Goal: Task Accomplishment & Management: Use online tool/utility

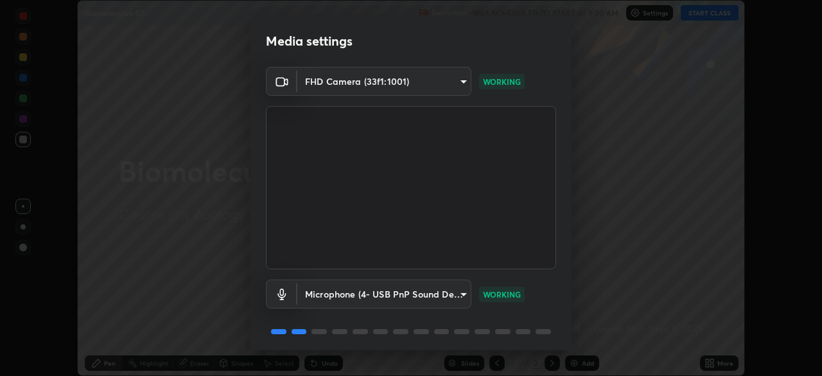
scroll to position [46, 0]
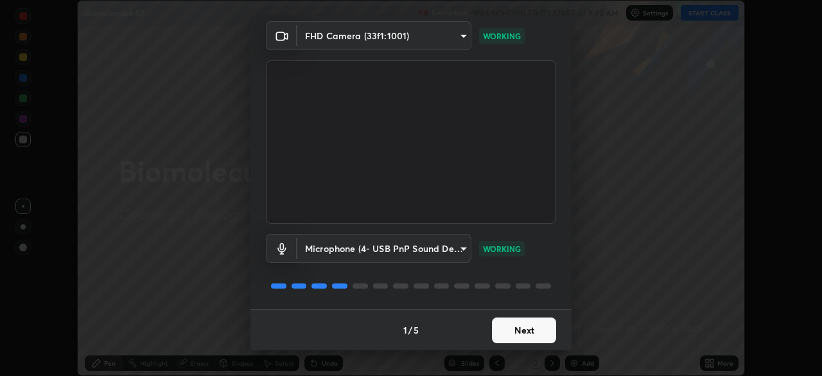
click at [519, 336] on button "Next" at bounding box center [524, 330] width 64 height 26
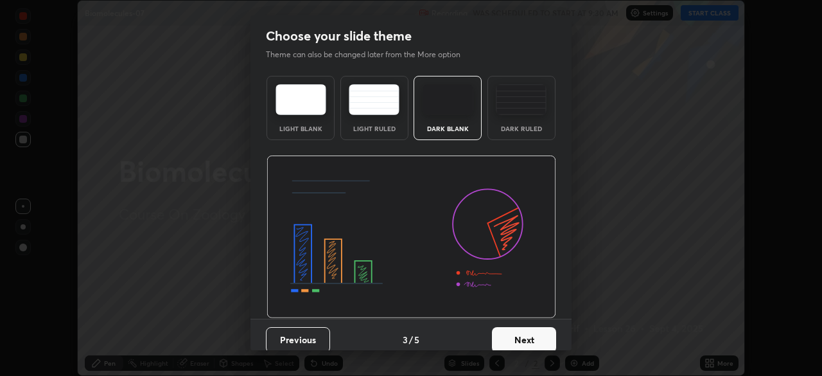
click at [528, 335] on button "Next" at bounding box center [524, 340] width 64 height 26
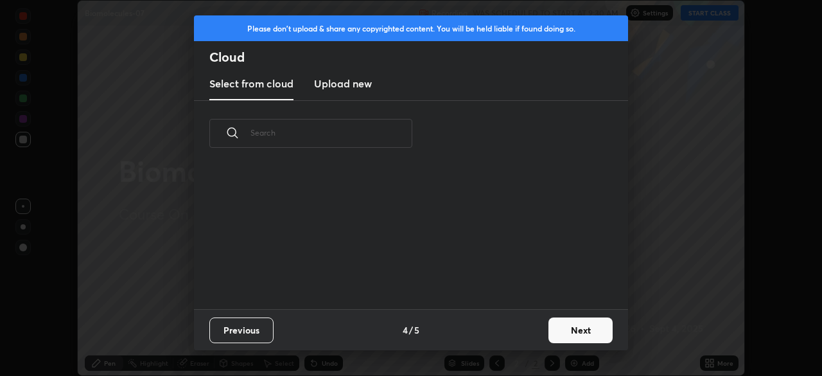
click at [568, 331] on button "Next" at bounding box center [580, 330] width 64 height 26
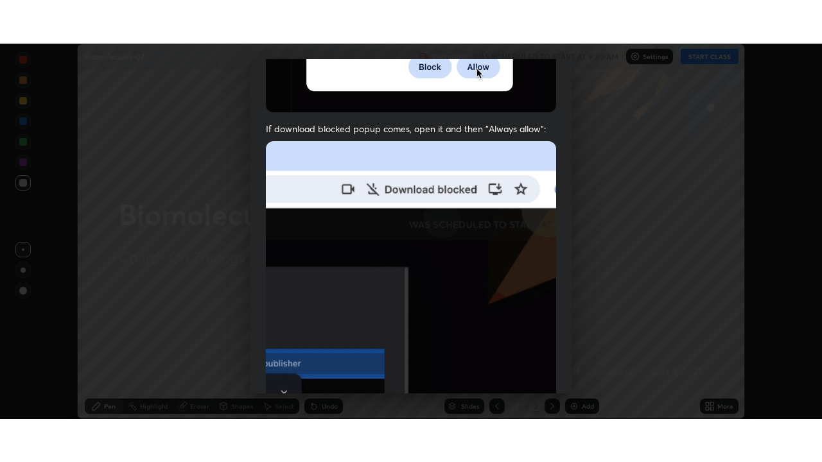
scroll to position [308, 0]
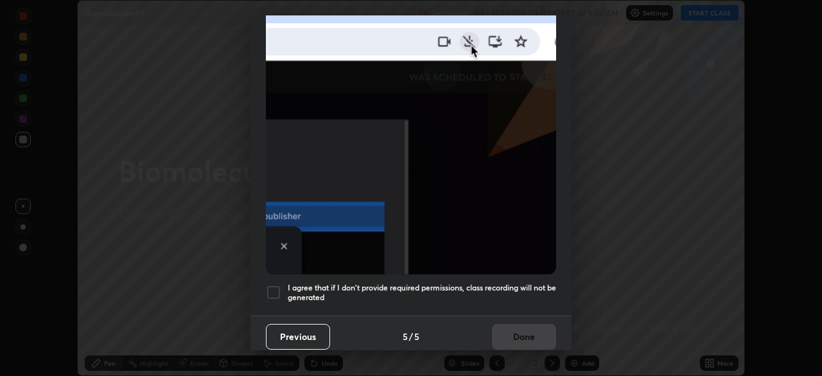
click at [506, 286] on h5 "I agree that if I don't provide required permissions, class recording will not …" at bounding box center [422, 293] width 268 height 20
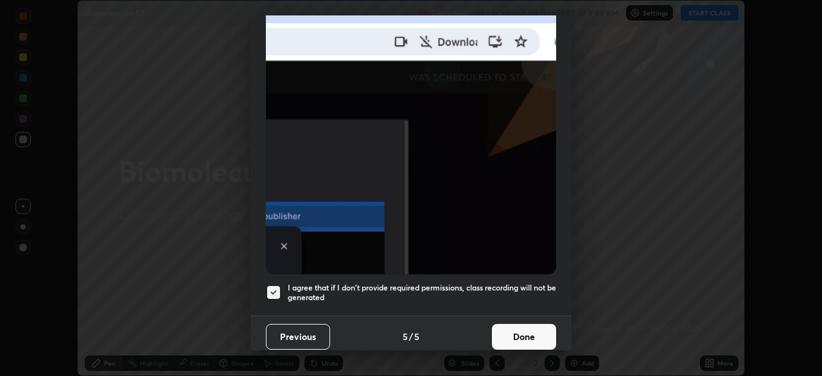
click at [514, 329] on button "Done" at bounding box center [524, 337] width 64 height 26
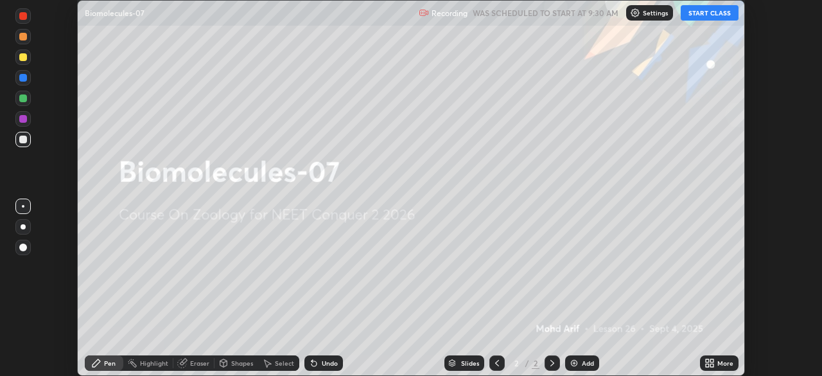
click at [719, 363] on div "More" at bounding box center [725, 363] width 16 height 6
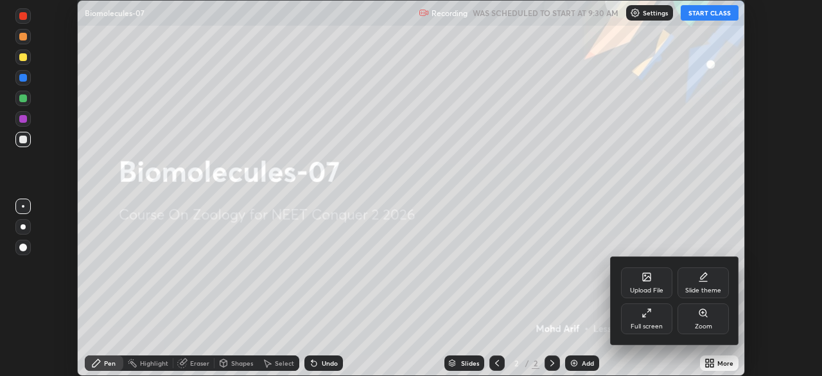
click at [651, 310] on icon at bounding box center [646, 313] width 10 height 10
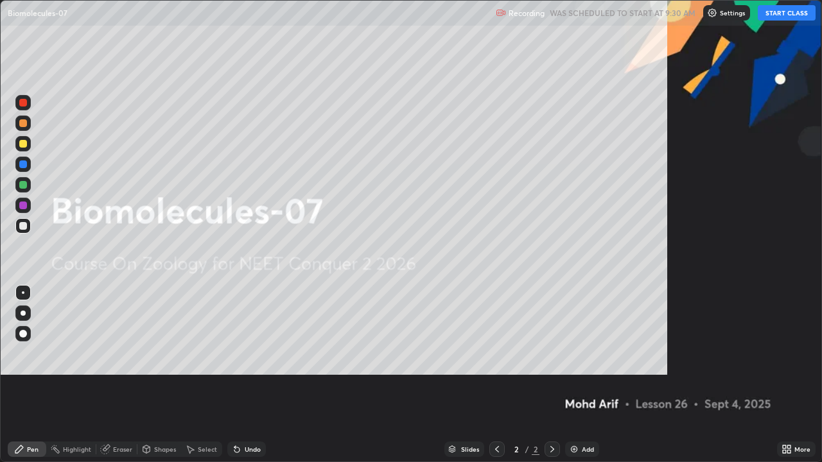
scroll to position [462, 822]
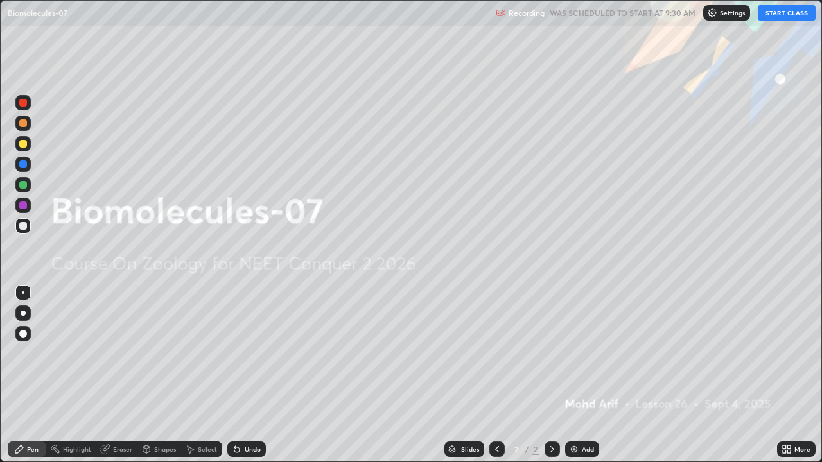
click at [803, 15] on button "START CLASS" at bounding box center [787, 12] width 58 height 15
click at [579, 375] on div "Add" at bounding box center [582, 449] width 34 height 15
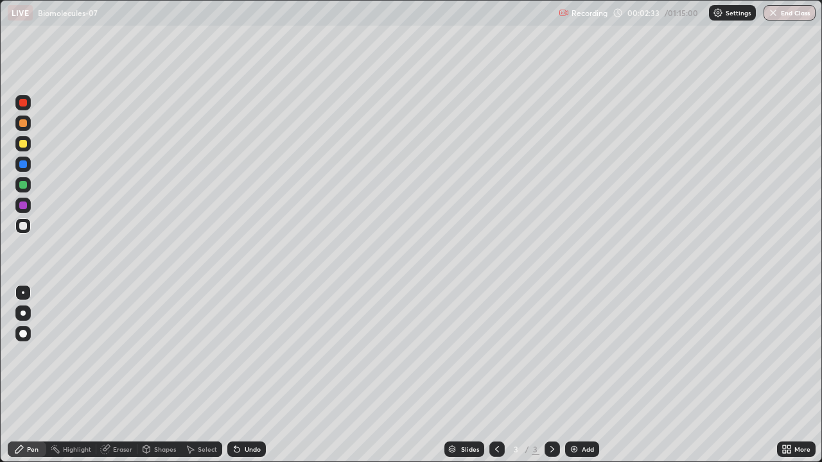
click at [26, 337] on div at bounding box center [22, 333] width 15 height 15
click at [26, 335] on div at bounding box center [23, 334] width 8 height 8
click at [22, 148] on div at bounding box center [22, 143] width 15 height 15
click at [24, 147] on div at bounding box center [23, 144] width 8 height 8
click at [29, 223] on div at bounding box center [22, 225] width 15 height 15
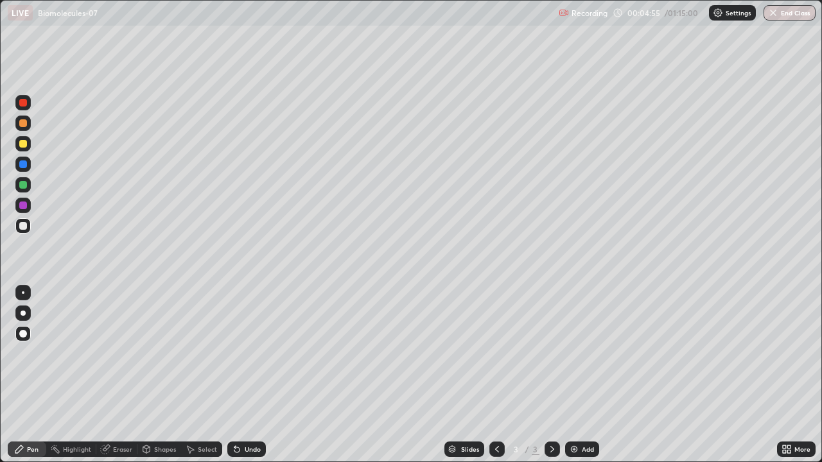
click at [22, 207] on div at bounding box center [23, 206] width 8 height 8
click at [25, 205] on div at bounding box center [23, 206] width 8 height 8
click at [28, 226] on div at bounding box center [22, 225] width 15 height 15
click at [28, 225] on div at bounding box center [22, 225] width 15 height 15
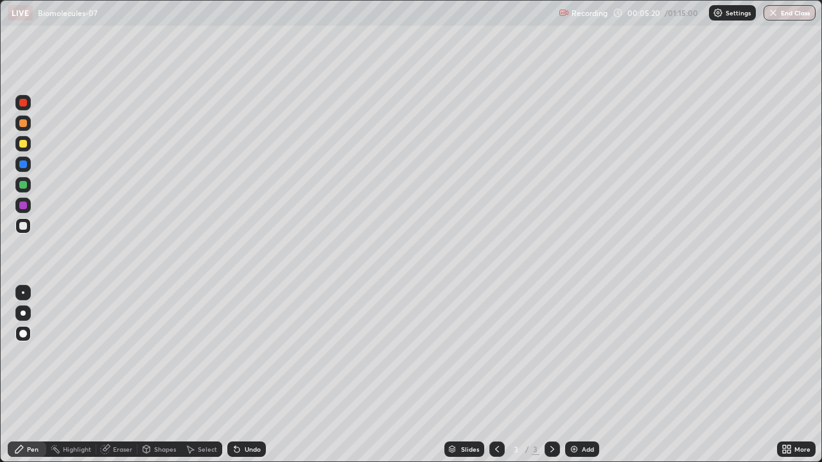
click at [22, 333] on div at bounding box center [23, 334] width 8 height 8
click at [24, 333] on div at bounding box center [23, 334] width 8 height 8
click at [252, 375] on div "Undo" at bounding box center [253, 449] width 16 height 6
click at [25, 314] on div at bounding box center [23, 313] width 5 height 5
click at [24, 144] on div at bounding box center [23, 144] width 8 height 8
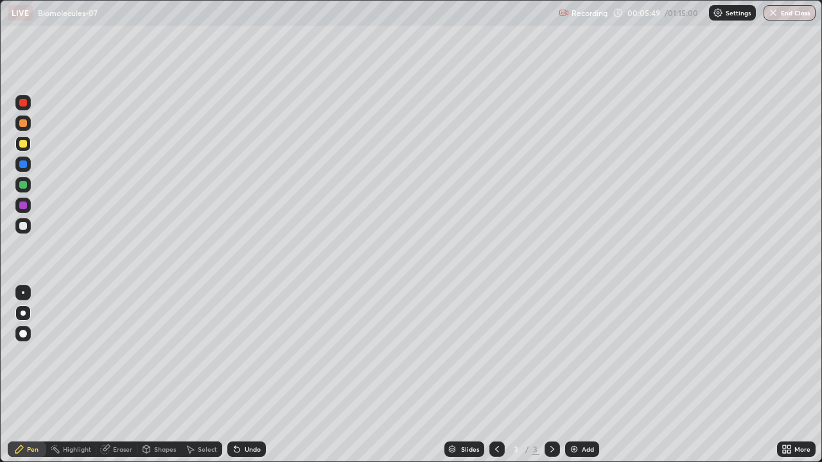
click at [248, 375] on div "Undo" at bounding box center [253, 449] width 16 height 6
click at [245, 375] on div "Undo" at bounding box center [253, 449] width 16 height 6
click at [252, 375] on div "Undo" at bounding box center [253, 449] width 16 height 6
click at [24, 164] on div at bounding box center [23, 165] width 8 height 8
click at [28, 227] on div at bounding box center [22, 225] width 15 height 15
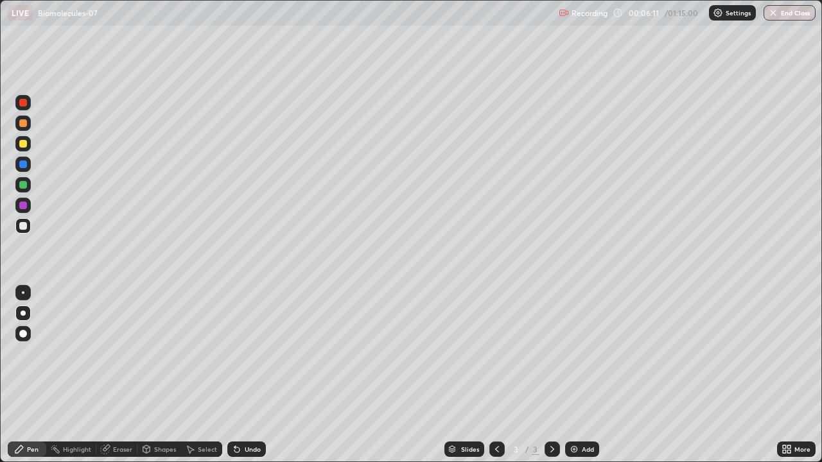
click at [30, 226] on div at bounding box center [22, 225] width 15 height 15
click at [23, 204] on div at bounding box center [23, 206] width 8 height 8
click at [28, 231] on div at bounding box center [22, 225] width 15 height 15
click at [23, 165] on div at bounding box center [23, 165] width 8 height 8
click at [23, 293] on div at bounding box center [23, 292] width 3 height 3
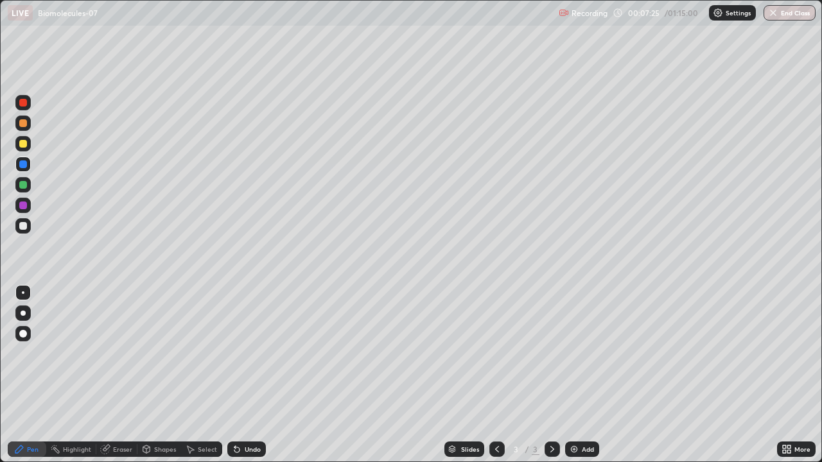
click at [22, 206] on div at bounding box center [23, 206] width 8 height 8
click at [21, 336] on div at bounding box center [23, 334] width 8 height 8
click at [28, 227] on div at bounding box center [22, 225] width 15 height 15
click at [583, 375] on div "Add" at bounding box center [588, 449] width 12 height 6
click at [22, 313] on div at bounding box center [23, 313] width 5 height 5
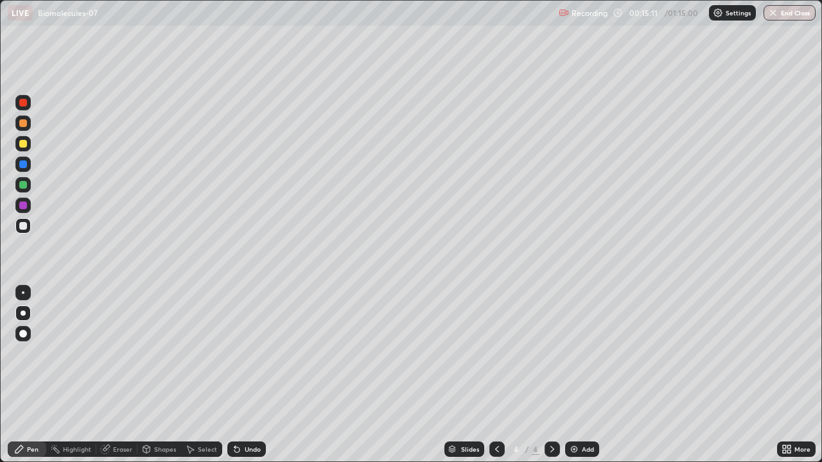
click at [23, 313] on div at bounding box center [23, 313] width 5 height 5
click at [22, 126] on div at bounding box center [23, 123] width 8 height 8
click at [496, 375] on icon at bounding box center [497, 449] width 10 height 10
click at [553, 375] on div at bounding box center [551, 449] width 15 height 15
click at [23, 124] on div at bounding box center [23, 123] width 8 height 8
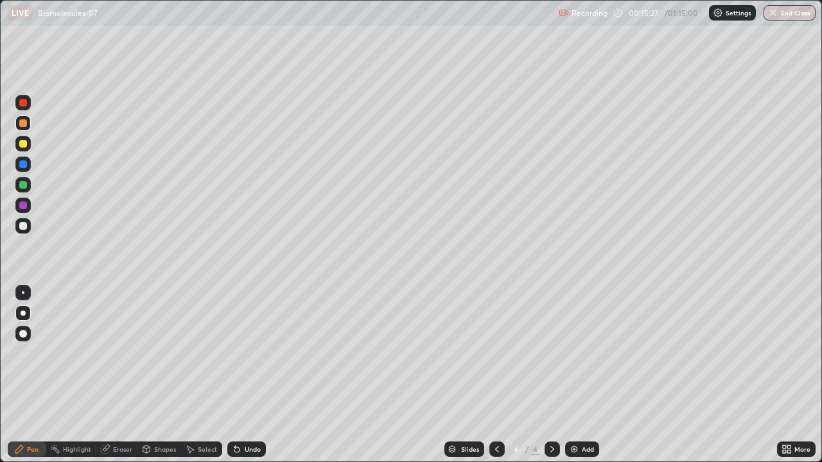
click at [23, 124] on div at bounding box center [23, 123] width 8 height 8
click at [24, 146] on div at bounding box center [23, 144] width 8 height 8
click at [25, 102] on div at bounding box center [23, 103] width 8 height 8
click at [24, 228] on div at bounding box center [23, 226] width 8 height 8
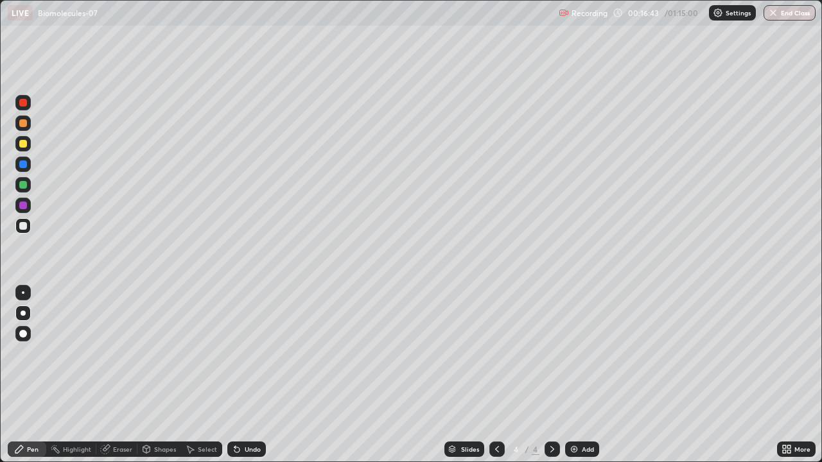
click at [22, 186] on div at bounding box center [23, 185] width 8 height 8
click at [26, 167] on div at bounding box center [22, 164] width 15 height 15
click at [28, 228] on div at bounding box center [22, 225] width 15 height 15
click at [21, 144] on div at bounding box center [23, 144] width 8 height 8
click at [22, 100] on div at bounding box center [23, 103] width 8 height 8
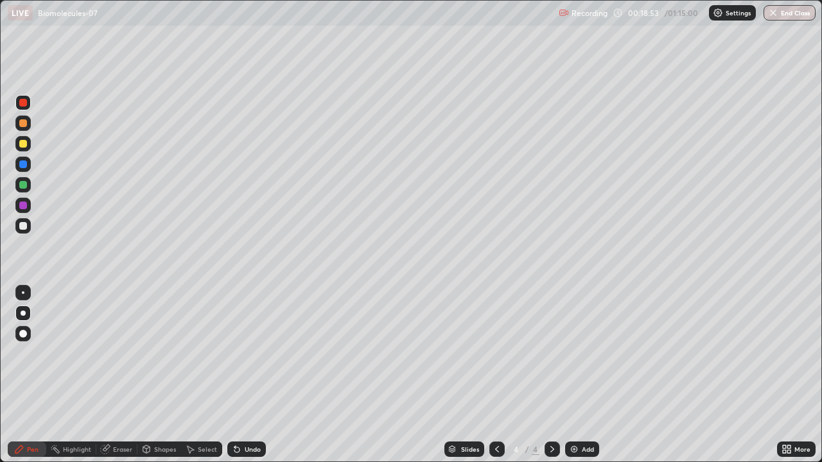
click at [29, 225] on div at bounding box center [22, 225] width 15 height 15
click at [24, 312] on div at bounding box center [23, 313] width 5 height 5
click at [22, 312] on div at bounding box center [23, 313] width 5 height 5
click at [571, 375] on div "Add" at bounding box center [582, 449] width 34 height 15
click at [20, 126] on div at bounding box center [23, 123] width 8 height 8
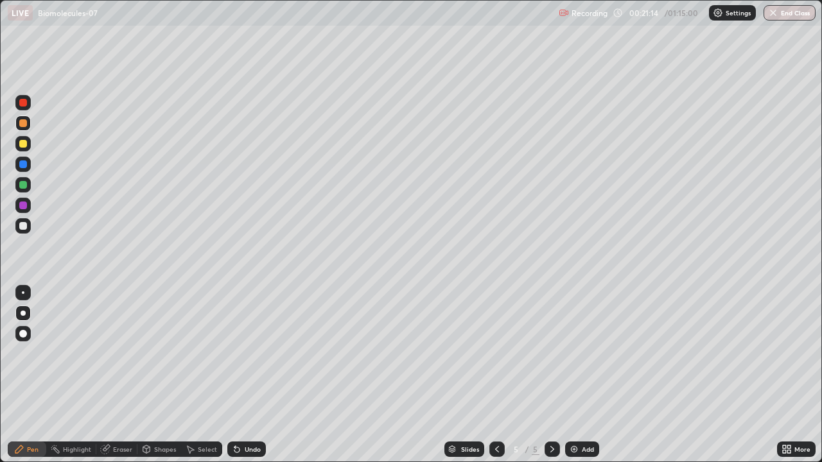
click at [22, 126] on div at bounding box center [23, 123] width 8 height 8
click at [23, 144] on div at bounding box center [23, 144] width 8 height 8
click at [252, 375] on div "Undo" at bounding box center [253, 449] width 16 height 6
click at [250, 375] on div "Undo" at bounding box center [253, 449] width 16 height 6
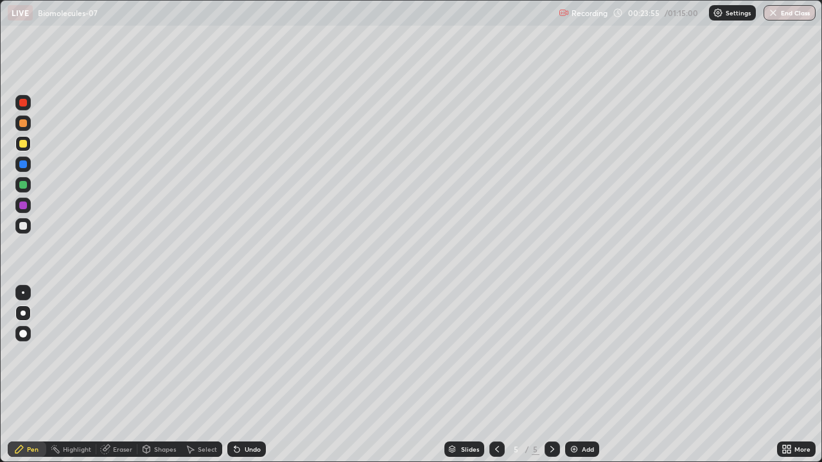
click at [254, 375] on div "Undo" at bounding box center [246, 449] width 39 height 15
click at [22, 206] on div at bounding box center [23, 206] width 8 height 8
click at [251, 375] on div "Undo" at bounding box center [246, 449] width 39 height 15
click at [252, 375] on div "Undo" at bounding box center [253, 449] width 16 height 6
click at [250, 375] on div "Undo" at bounding box center [253, 449] width 16 height 6
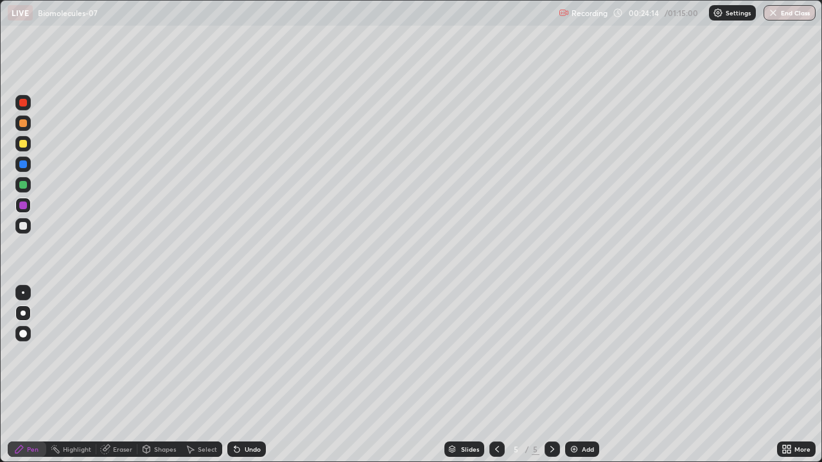
click at [251, 375] on div "Undo" at bounding box center [253, 449] width 16 height 6
click at [25, 229] on div at bounding box center [23, 226] width 8 height 8
click at [23, 313] on div at bounding box center [23, 313] width 5 height 5
click at [21, 335] on div at bounding box center [23, 334] width 8 height 8
click at [22, 207] on div at bounding box center [23, 206] width 8 height 8
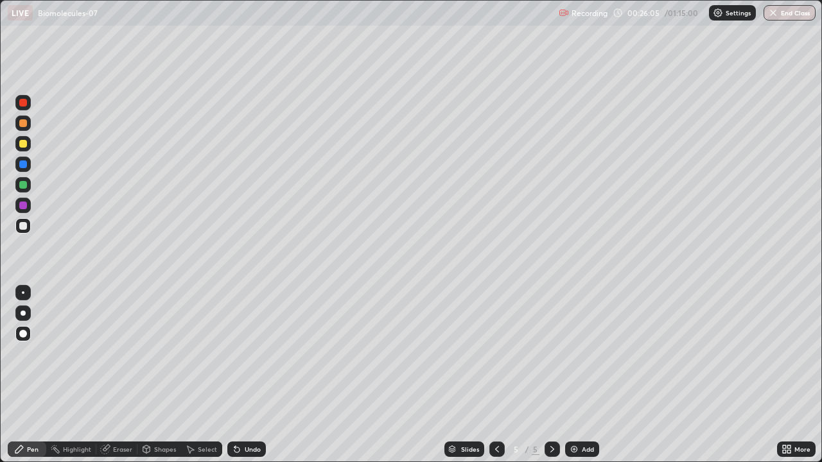
click at [24, 207] on div at bounding box center [23, 206] width 8 height 8
click at [123, 375] on div "Eraser" at bounding box center [122, 449] width 19 height 6
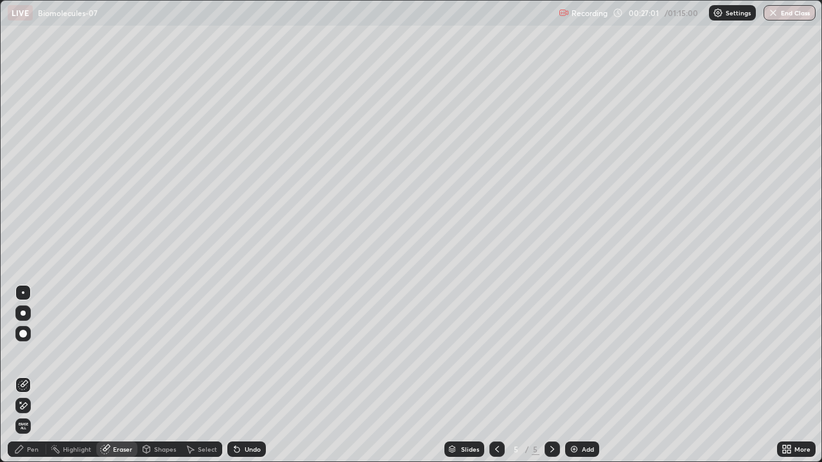
click at [22, 375] on icon at bounding box center [23, 406] width 10 height 11
click at [24, 375] on div "Pen" at bounding box center [27, 449] width 39 height 15
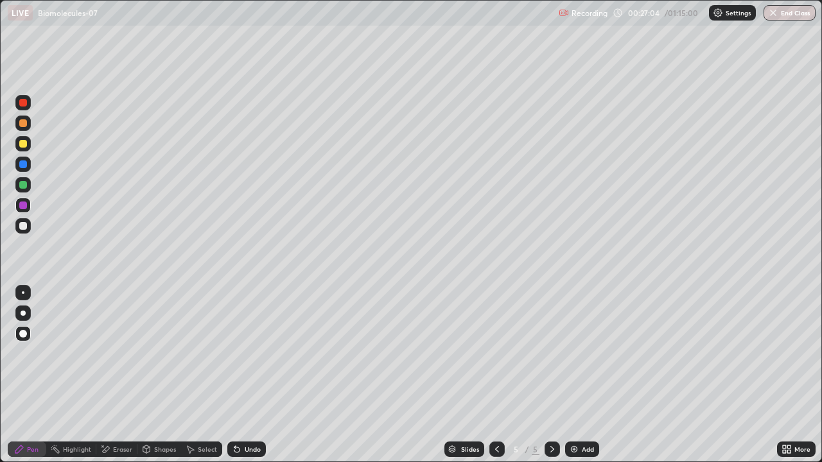
click at [27, 375] on div "Pen" at bounding box center [27, 449] width 39 height 15
click at [26, 375] on div "Pen" at bounding box center [27, 449] width 39 height 15
click at [21, 375] on icon at bounding box center [19, 449] width 10 height 10
click at [22, 188] on div at bounding box center [23, 185] width 8 height 8
click at [24, 187] on div at bounding box center [23, 185] width 8 height 8
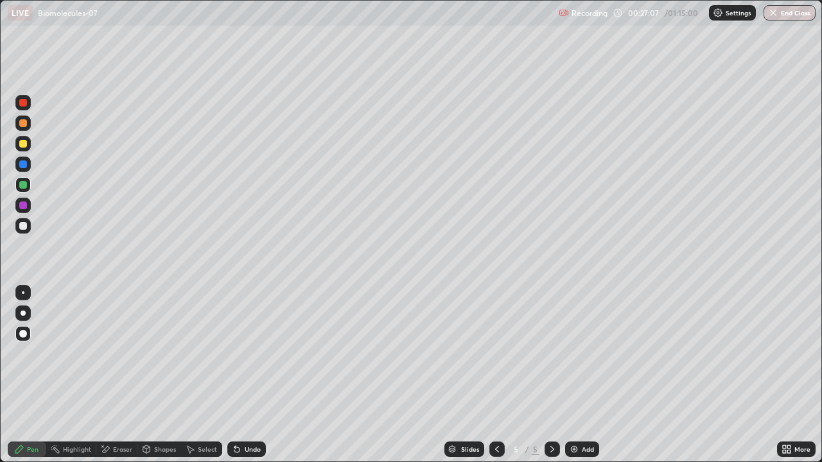
click at [22, 207] on div at bounding box center [23, 206] width 8 height 8
click at [21, 110] on div at bounding box center [22, 102] width 15 height 15
click at [248, 375] on div "Undo" at bounding box center [253, 449] width 16 height 6
click at [247, 375] on div "Undo" at bounding box center [246, 449] width 39 height 15
click at [28, 226] on div at bounding box center [22, 225] width 15 height 15
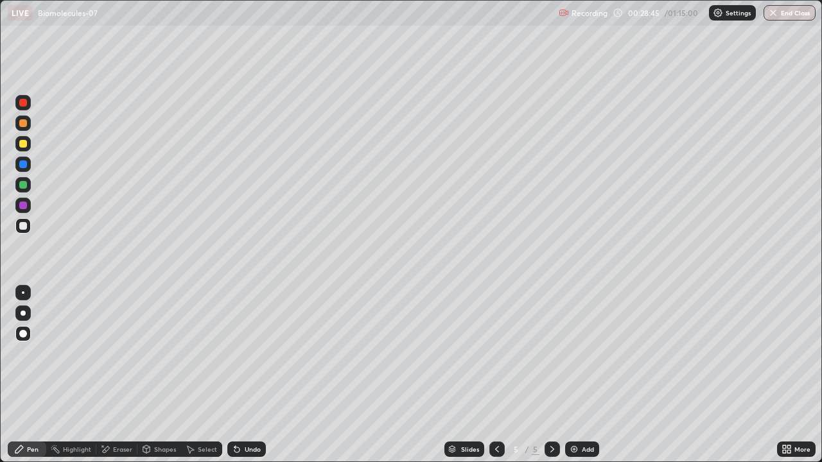
click at [24, 225] on div at bounding box center [23, 226] width 8 height 8
click at [22, 335] on div at bounding box center [23, 334] width 8 height 8
click at [24, 335] on div at bounding box center [23, 334] width 8 height 8
click at [23, 146] on div at bounding box center [23, 144] width 8 height 8
click at [22, 313] on div at bounding box center [23, 313] width 5 height 5
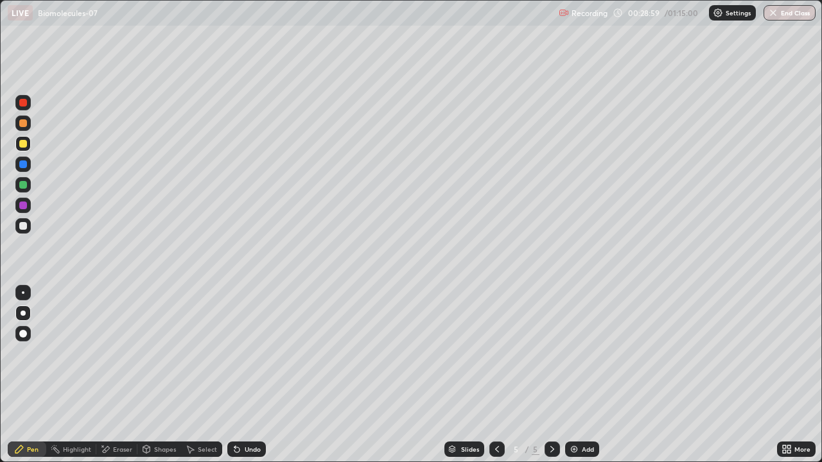
click at [23, 312] on div at bounding box center [23, 313] width 5 height 5
click at [24, 224] on div at bounding box center [23, 226] width 8 height 8
click at [28, 225] on div at bounding box center [22, 225] width 15 height 15
click at [116, 375] on div "Eraser" at bounding box center [122, 449] width 19 height 6
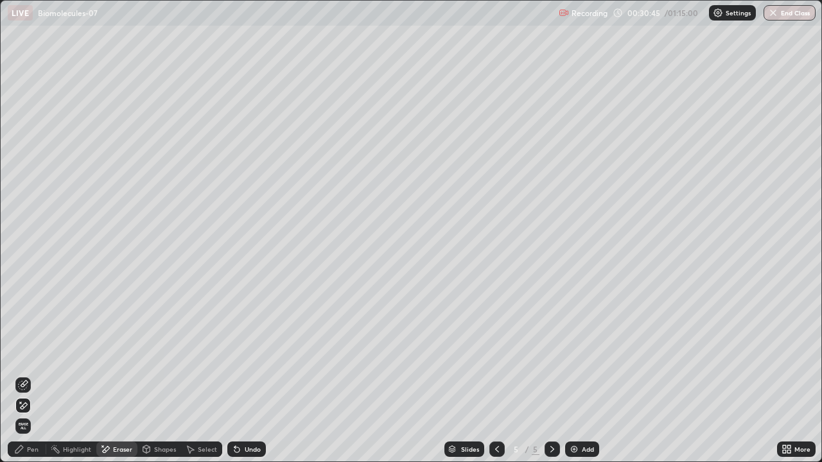
click at [28, 375] on div "Pen" at bounding box center [33, 449] width 12 height 6
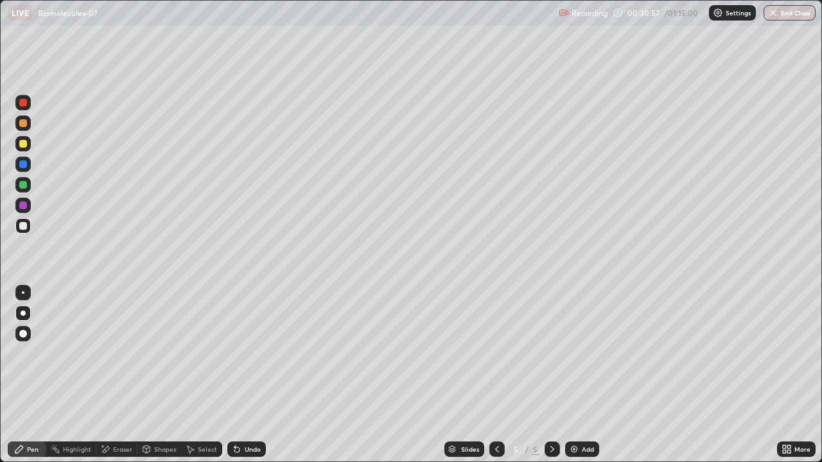
click at [247, 375] on div "Undo" at bounding box center [253, 449] width 16 height 6
click at [248, 375] on div "Undo" at bounding box center [253, 449] width 16 height 6
click at [247, 375] on div "Undo" at bounding box center [253, 449] width 16 height 6
click at [248, 375] on div "Undo" at bounding box center [253, 449] width 16 height 6
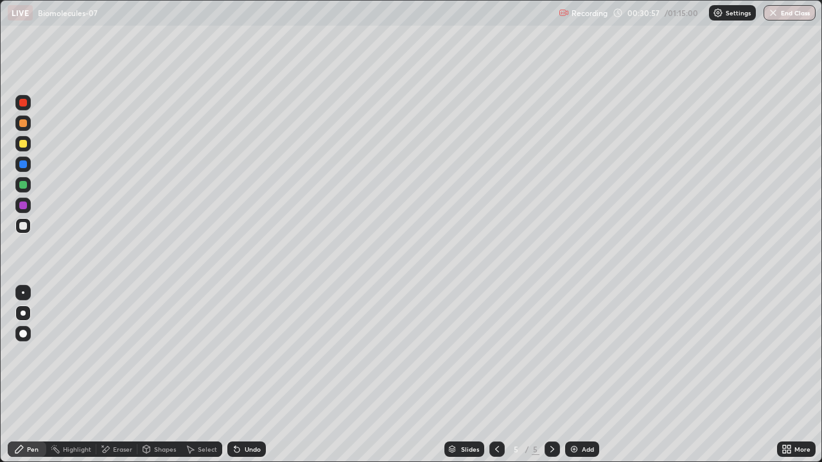
click at [247, 375] on div "Undo" at bounding box center [253, 449] width 16 height 6
click at [245, 375] on div "Undo" at bounding box center [253, 449] width 16 height 6
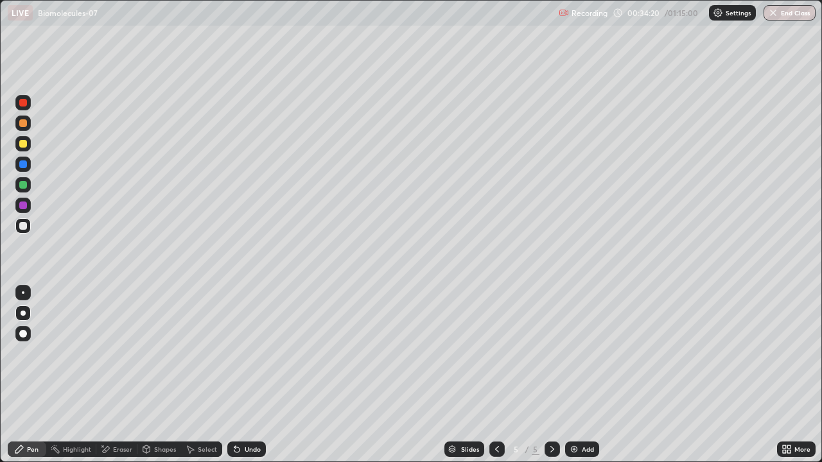
click at [585, 375] on div "Add" at bounding box center [588, 449] width 12 height 6
click at [23, 313] on div at bounding box center [23, 313] width 5 height 5
click at [21, 143] on div at bounding box center [23, 144] width 8 height 8
click at [21, 146] on div at bounding box center [23, 144] width 8 height 8
click at [26, 223] on div at bounding box center [23, 226] width 8 height 8
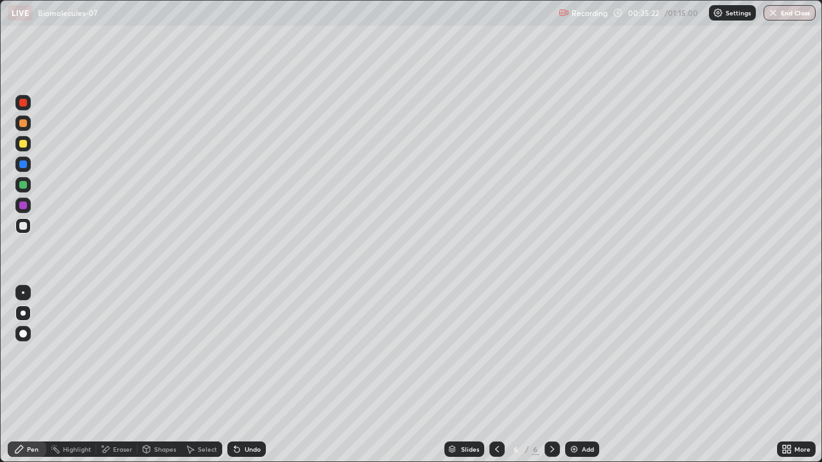
click at [24, 313] on div at bounding box center [23, 313] width 5 height 5
click at [24, 147] on div at bounding box center [23, 144] width 8 height 8
click at [19, 103] on div at bounding box center [23, 103] width 8 height 8
click at [25, 225] on div at bounding box center [23, 226] width 8 height 8
click at [24, 187] on div at bounding box center [23, 185] width 8 height 8
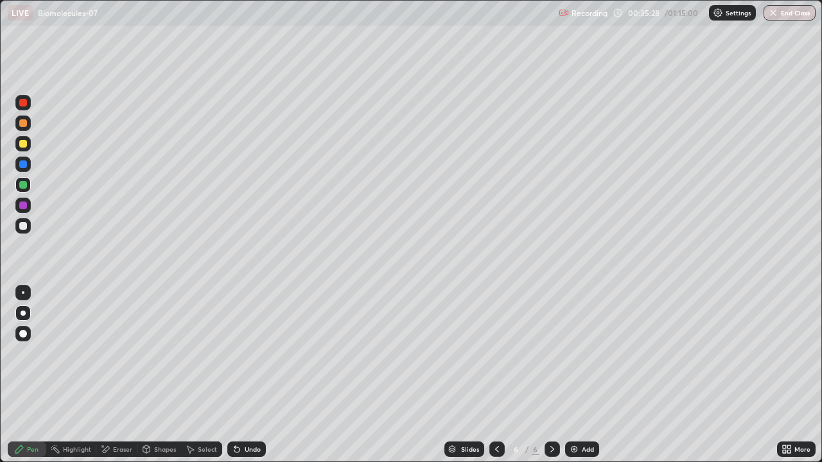
click at [23, 293] on div at bounding box center [23, 292] width 3 height 3
click at [583, 375] on div "Add" at bounding box center [588, 449] width 12 height 6
click at [496, 375] on icon at bounding box center [497, 449] width 10 height 10
click at [575, 375] on img at bounding box center [574, 449] width 10 height 10
click at [23, 339] on div at bounding box center [22, 333] width 15 height 15
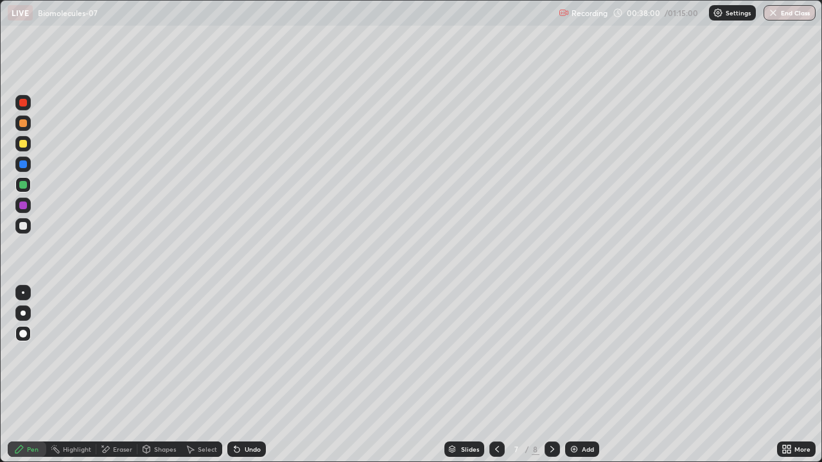
click at [23, 313] on div at bounding box center [23, 313] width 5 height 5
click at [22, 126] on div at bounding box center [23, 123] width 8 height 8
click at [24, 105] on div at bounding box center [23, 103] width 8 height 8
click at [23, 313] on div at bounding box center [23, 313] width 5 height 5
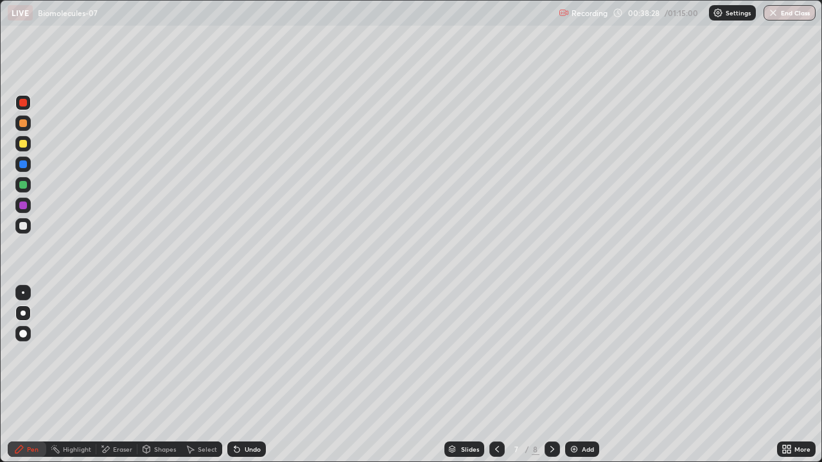
click at [25, 223] on div at bounding box center [23, 226] width 8 height 8
click at [30, 228] on div at bounding box center [22, 225] width 15 height 15
click at [23, 313] on div at bounding box center [23, 313] width 5 height 5
click at [23, 293] on div at bounding box center [23, 292] width 3 height 3
click at [26, 121] on div at bounding box center [23, 123] width 8 height 8
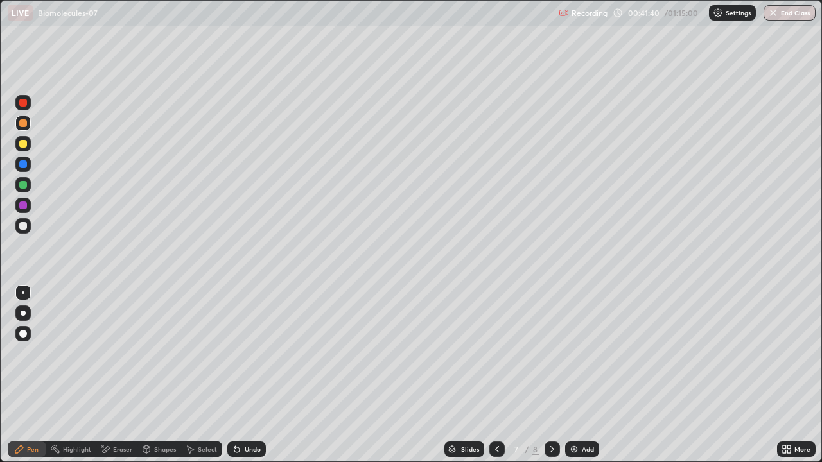
click at [23, 227] on div at bounding box center [23, 226] width 8 height 8
click at [23, 313] on div at bounding box center [23, 313] width 5 height 5
click at [25, 209] on div at bounding box center [22, 205] width 15 height 15
click at [247, 375] on div "Undo" at bounding box center [253, 449] width 16 height 6
click at [245, 375] on div "Undo" at bounding box center [253, 449] width 16 height 6
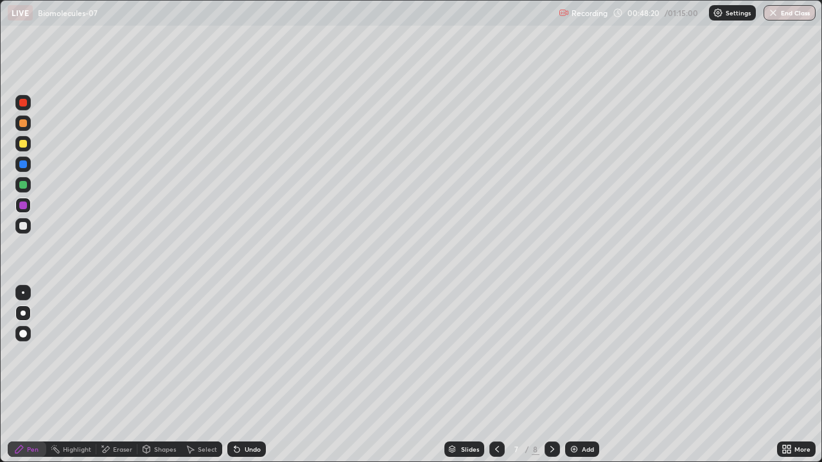
click at [257, 375] on div "Undo" at bounding box center [253, 449] width 16 height 6
click at [259, 375] on div "Undo" at bounding box center [246, 449] width 39 height 15
click at [257, 375] on div "Undo" at bounding box center [253, 449] width 16 height 6
click at [257, 375] on div "Undo" at bounding box center [246, 449] width 39 height 15
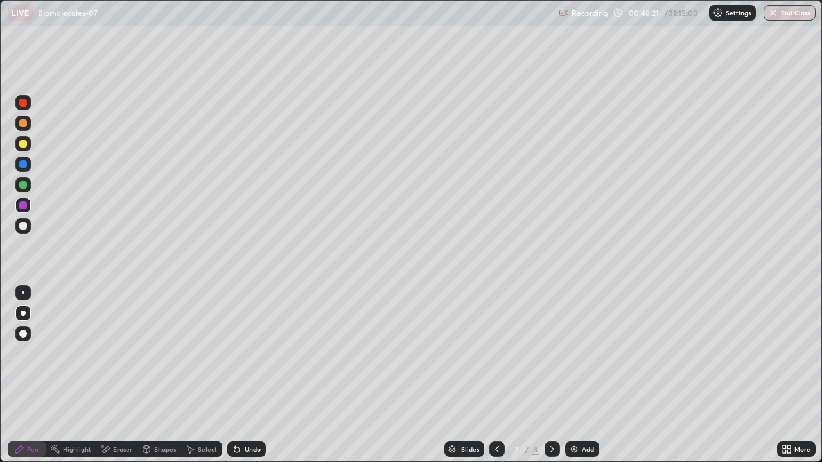
click at [257, 375] on div "Undo" at bounding box center [246, 449] width 39 height 15
click at [256, 375] on div "Undo" at bounding box center [253, 449] width 16 height 6
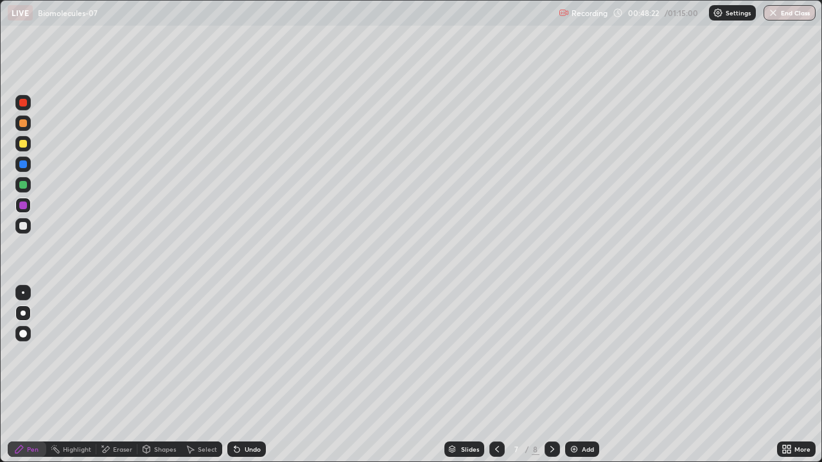
click at [256, 375] on div "Undo" at bounding box center [253, 449] width 16 height 6
click at [257, 375] on div "Undo" at bounding box center [246, 449] width 39 height 15
click at [257, 375] on div "Undo" at bounding box center [253, 449] width 16 height 6
click at [256, 375] on div "Undo" at bounding box center [253, 449] width 16 height 6
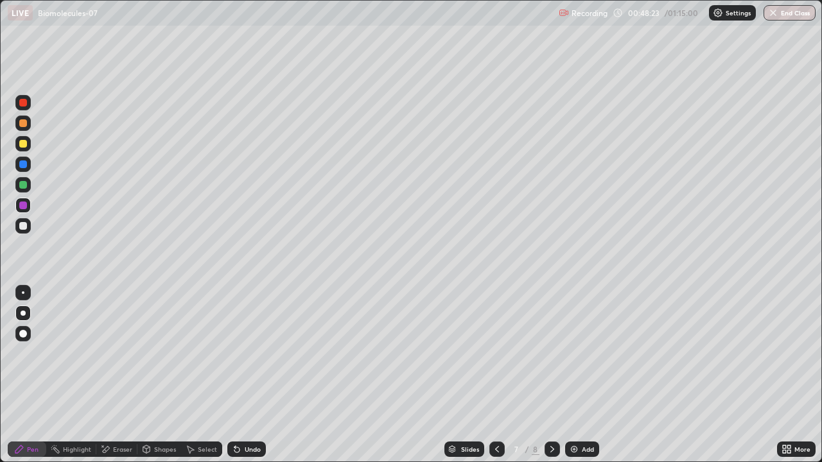
click at [255, 375] on div "Undo" at bounding box center [253, 449] width 16 height 6
click at [254, 375] on div "Undo" at bounding box center [253, 449] width 16 height 6
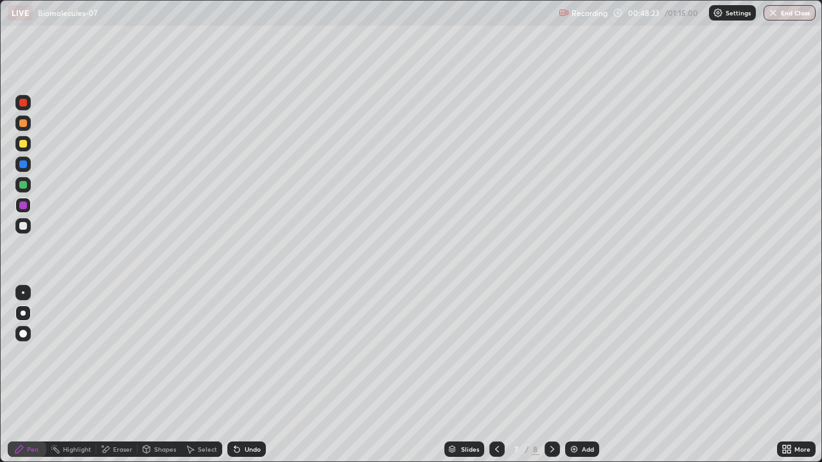
click at [254, 375] on div "Undo" at bounding box center [253, 449] width 16 height 6
click at [253, 375] on div "Undo" at bounding box center [253, 449] width 16 height 6
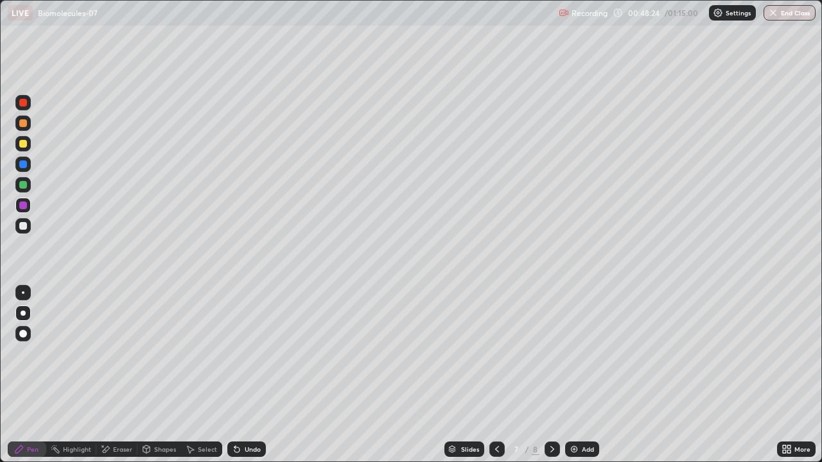
click at [254, 375] on div "Undo" at bounding box center [253, 449] width 16 height 6
click at [253, 375] on div "Undo" at bounding box center [253, 449] width 16 height 6
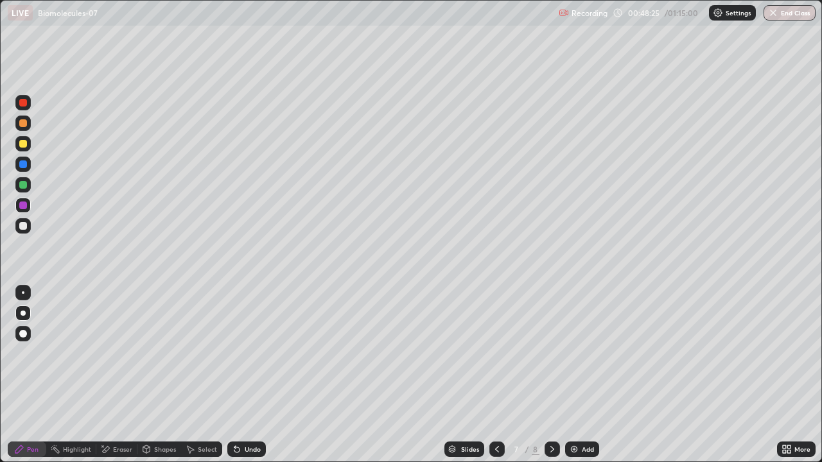
click at [254, 375] on div "Undo" at bounding box center [253, 449] width 16 height 6
click at [253, 375] on div "Undo" at bounding box center [253, 449] width 16 height 6
click at [254, 375] on div "Undo" at bounding box center [253, 449] width 16 height 6
click at [255, 375] on div "Undo" at bounding box center [246, 449] width 39 height 15
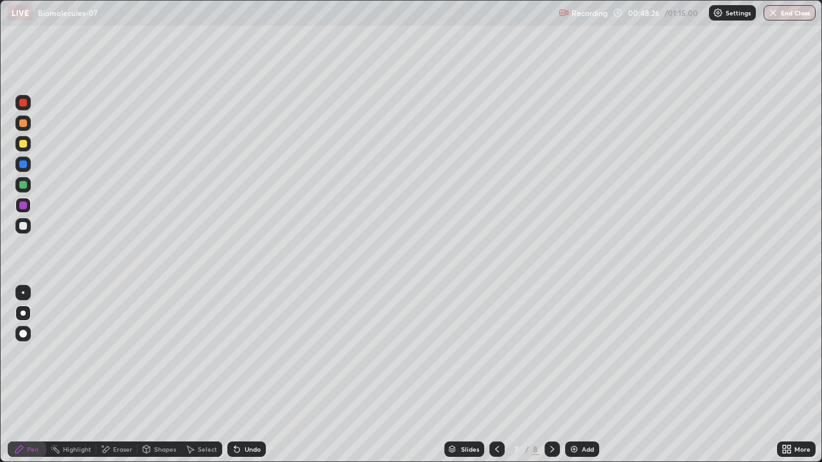
click at [254, 375] on div "Undo" at bounding box center [253, 449] width 16 height 6
click at [254, 375] on div "Undo" at bounding box center [246, 449] width 39 height 15
click at [252, 375] on div "Undo" at bounding box center [253, 449] width 16 height 6
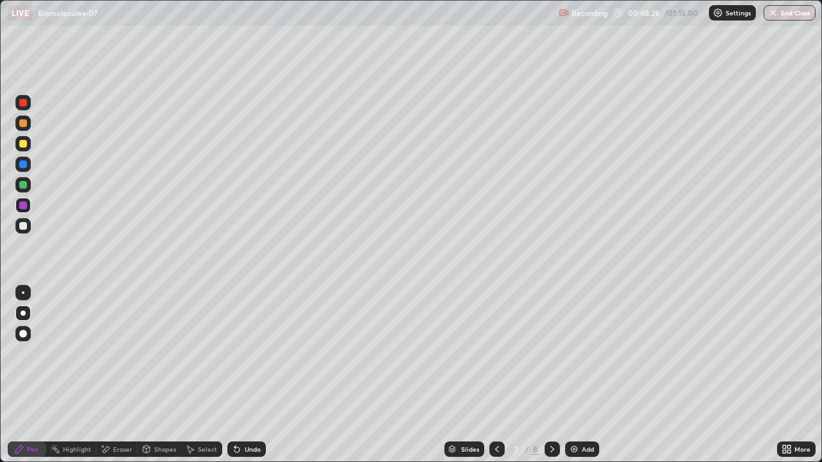
click at [252, 375] on div "Undo" at bounding box center [253, 449] width 16 height 6
click at [253, 375] on div "Undo" at bounding box center [253, 449] width 16 height 6
click at [255, 375] on div "Undo" at bounding box center [253, 449] width 16 height 6
click at [256, 375] on div "Undo" at bounding box center [253, 449] width 16 height 6
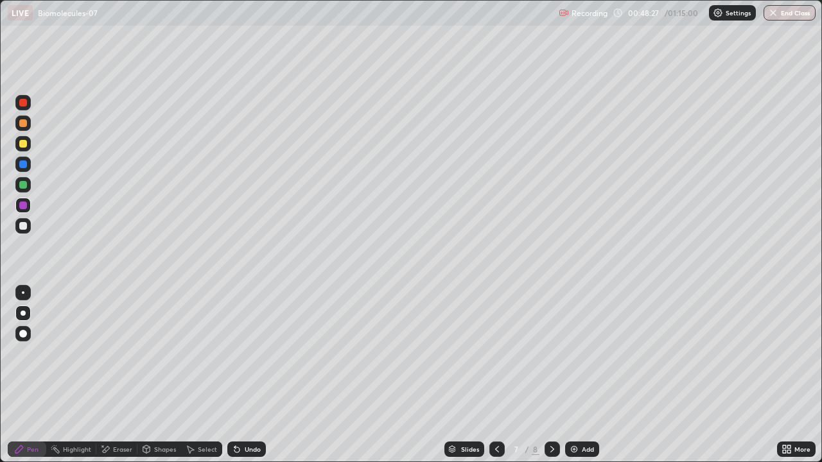
click at [255, 375] on div "Undo" at bounding box center [253, 449] width 16 height 6
click at [256, 375] on div "Undo" at bounding box center [253, 449] width 16 height 6
click at [256, 375] on div "Undo" at bounding box center [246, 449] width 39 height 15
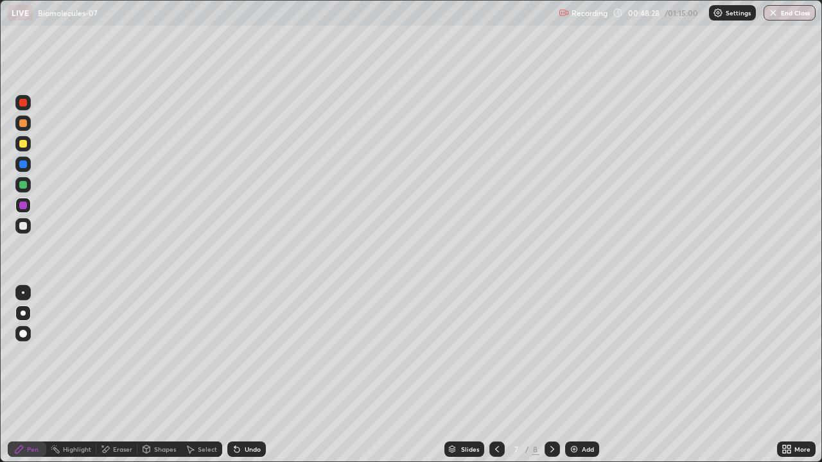
click at [257, 375] on div "Undo" at bounding box center [246, 449] width 39 height 15
click at [256, 375] on div "Undo" at bounding box center [246, 449] width 39 height 15
click at [256, 375] on div "Undo" at bounding box center [253, 449] width 16 height 6
click at [255, 375] on div "Undo" at bounding box center [253, 449] width 16 height 6
click at [257, 375] on div "Undo" at bounding box center [253, 449] width 16 height 6
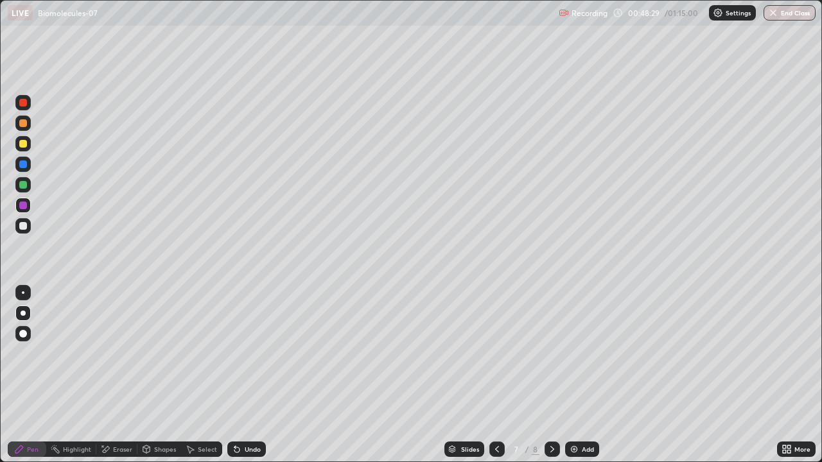
click at [257, 375] on div "Undo" at bounding box center [246, 449] width 39 height 15
click at [257, 375] on div "Undo" at bounding box center [253, 449] width 16 height 6
click at [257, 375] on div "Undo" at bounding box center [246, 449] width 39 height 15
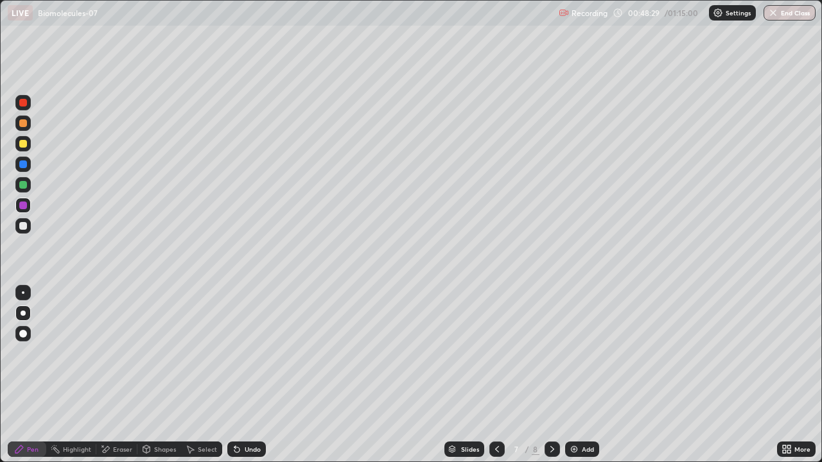
click at [256, 375] on div "Undo" at bounding box center [253, 449] width 16 height 6
click at [255, 375] on div "Undo" at bounding box center [253, 449] width 16 height 6
click at [254, 375] on div "Undo" at bounding box center [253, 449] width 16 height 6
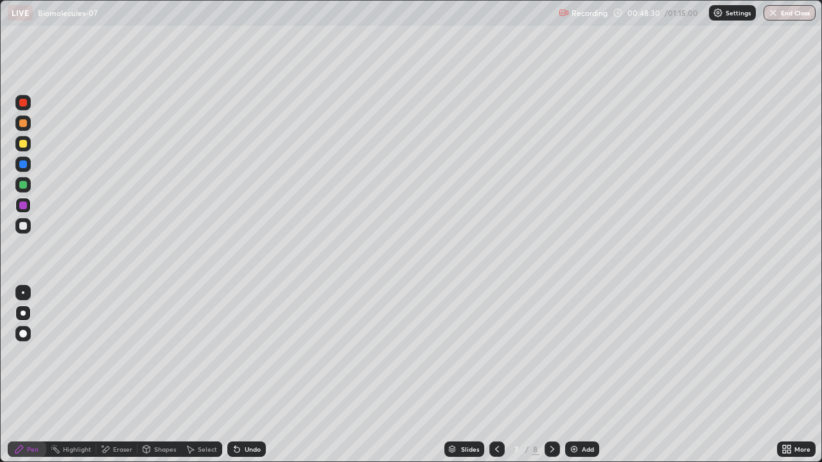
click at [253, 375] on div "Undo" at bounding box center [253, 449] width 16 height 6
click at [253, 375] on div "Undo" at bounding box center [246, 449] width 39 height 15
click at [252, 375] on div "Undo" at bounding box center [253, 449] width 16 height 6
click at [252, 375] on div "Undo" at bounding box center [246, 449] width 39 height 15
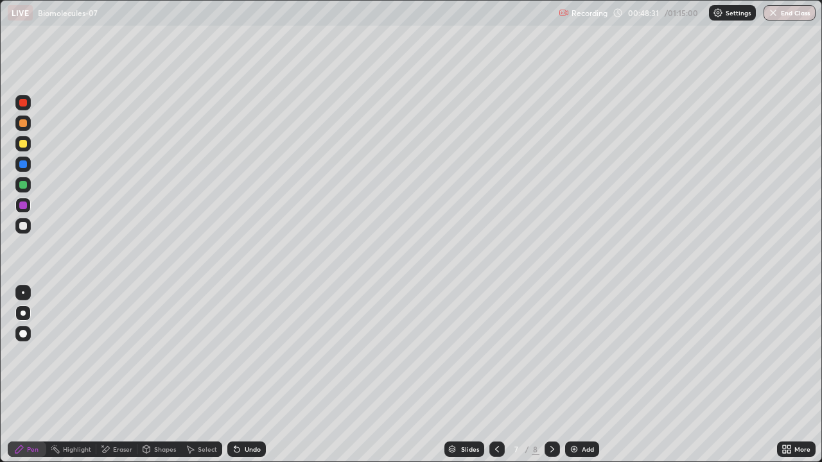
click at [253, 375] on div "Undo" at bounding box center [246, 449] width 39 height 15
click at [252, 375] on div "Undo" at bounding box center [246, 449] width 39 height 15
click at [250, 375] on div "Undo" at bounding box center [246, 449] width 39 height 15
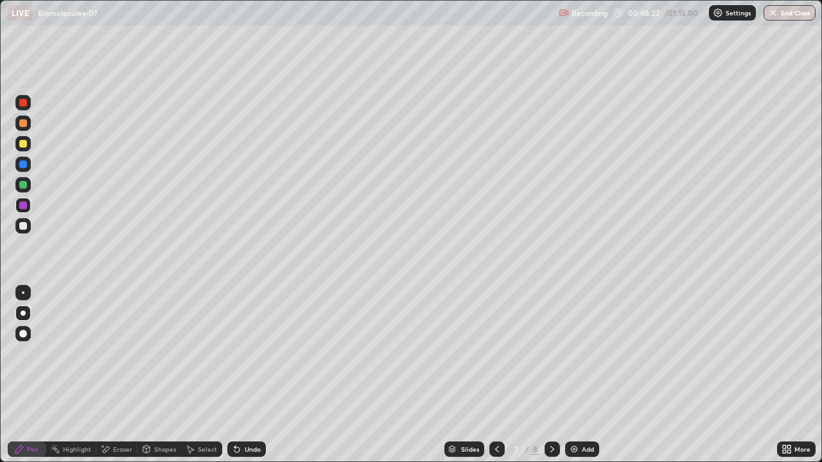
click at [249, 375] on div "Undo" at bounding box center [246, 449] width 39 height 15
click at [250, 375] on div "Undo" at bounding box center [253, 449] width 16 height 6
click at [251, 375] on div "Undo" at bounding box center [253, 449] width 16 height 6
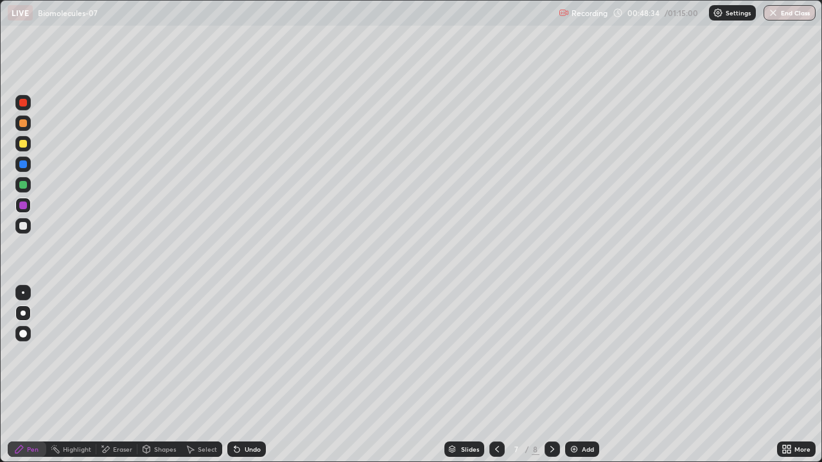
click at [250, 375] on div "Undo" at bounding box center [253, 449] width 16 height 6
click at [251, 375] on div "Undo" at bounding box center [253, 449] width 16 height 6
click at [252, 375] on div "Undo" at bounding box center [253, 449] width 16 height 6
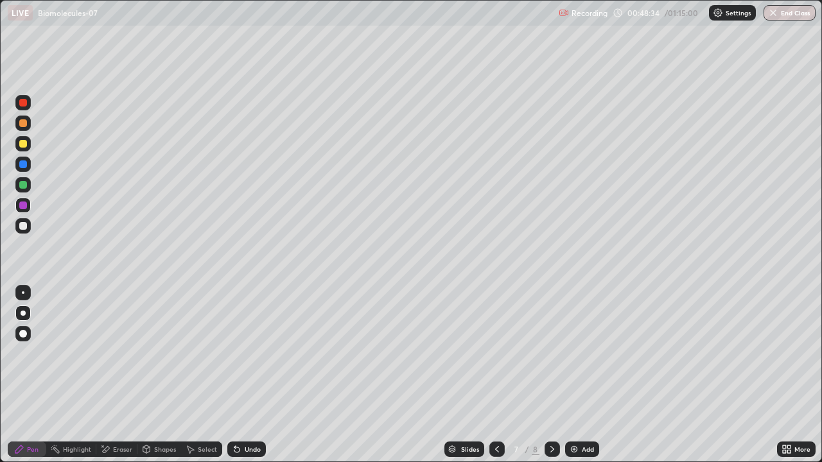
click at [252, 375] on div "Undo" at bounding box center [253, 449] width 16 height 6
click at [251, 375] on div "Undo" at bounding box center [253, 449] width 16 height 6
click at [252, 375] on div "Undo" at bounding box center [253, 449] width 16 height 6
click at [251, 375] on div "Undo" at bounding box center [253, 449] width 16 height 6
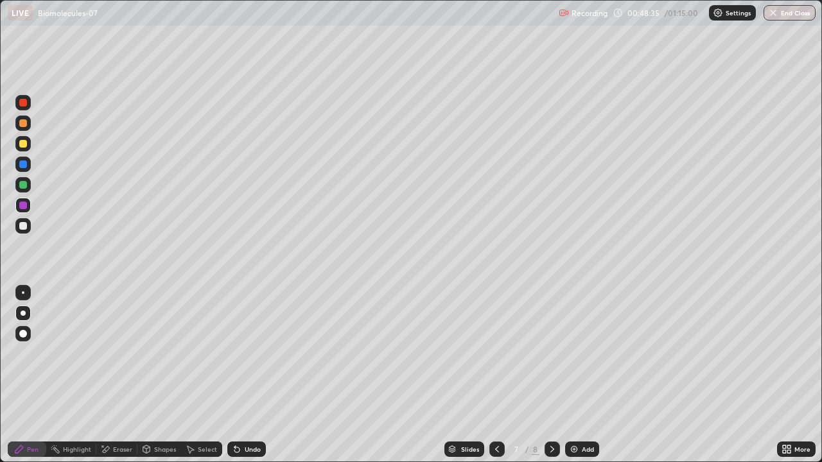
click at [251, 375] on div "Undo" at bounding box center [253, 449] width 16 height 6
click at [252, 375] on div "Undo" at bounding box center [253, 449] width 16 height 6
click at [251, 375] on div "Undo" at bounding box center [246, 449] width 39 height 15
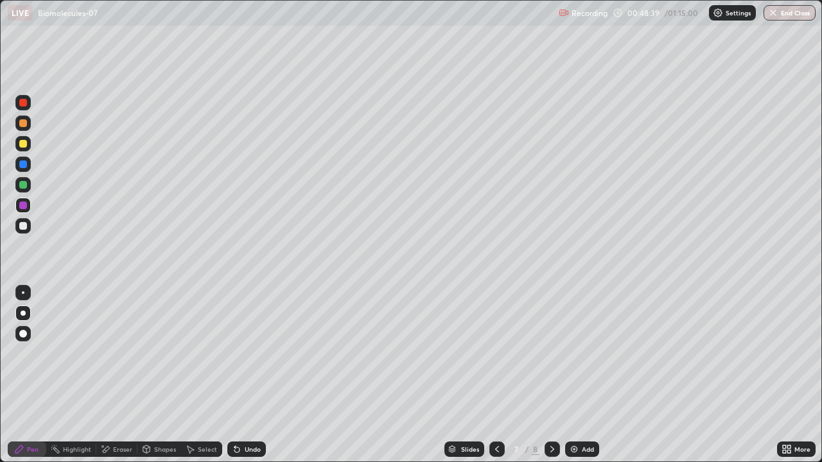
click at [33, 375] on div "Pen" at bounding box center [33, 449] width 12 height 6
click at [31, 375] on div "Pen" at bounding box center [33, 449] width 12 height 6
click at [23, 313] on div at bounding box center [23, 313] width 5 height 5
click at [26, 306] on div at bounding box center [22, 313] width 15 height 15
click at [24, 228] on div at bounding box center [23, 226] width 8 height 8
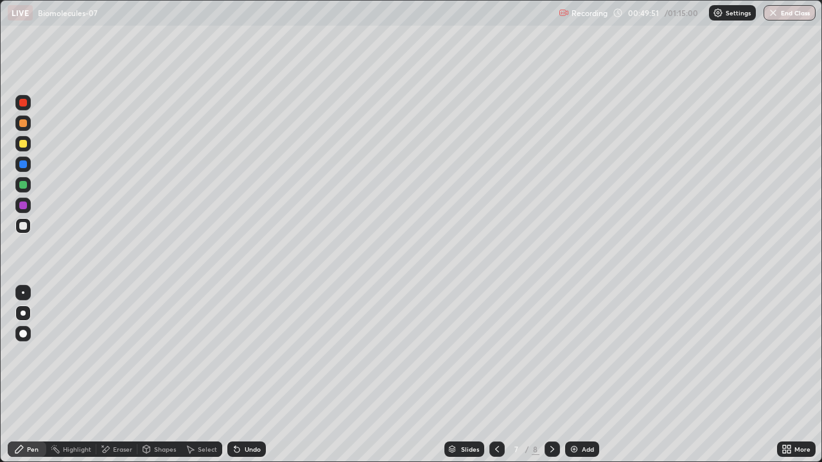
click at [585, 375] on div "Add" at bounding box center [588, 449] width 12 height 6
click at [23, 335] on div at bounding box center [23, 334] width 8 height 8
click at [26, 333] on div at bounding box center [23, 334] width 8 height 8
click at [21, 125] on div at bounding box center [23, 123] width 8 height 8
click at [25, 121] on div at bounding box center [23, 123] width 8 height 8
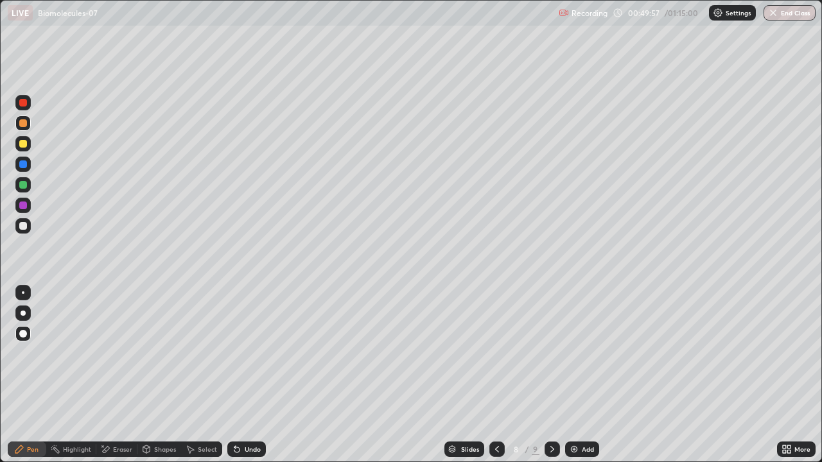
click at [25, 123] on div at bounding box center [23, 123] width 8 height 8
click at [24, 124] on div at bounding box center [23, 123] width 8 height 8
click at [25, 125] on div at bounding box center [23, 123] width 8 height 8
click at [24, 220] on div at bounding box center [22, 225] width 15 height 15
click at [23, 313] on div at bounding box center [23, 313] width 5 height 5
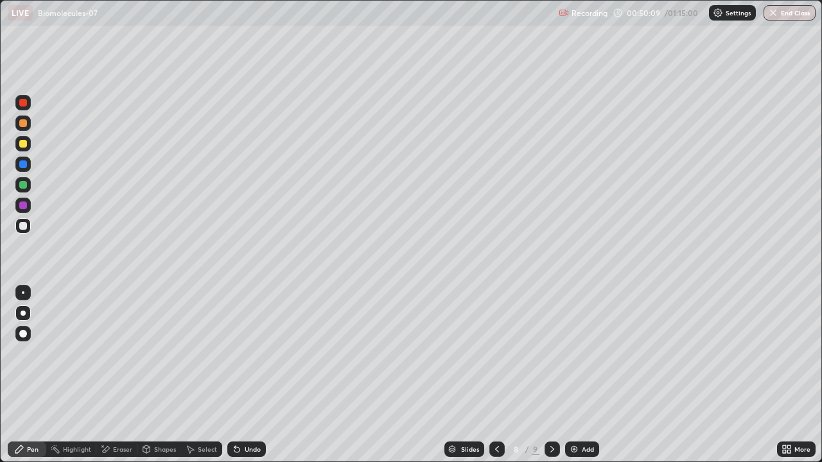
click at [23, 313] on div at bounding box center [23, 313] width 5 height 5
click at [23, 312] on div at bounding box center [23, 313] width 5 height 5
click at [23, 313] on div at bounding box center [23, 313] width 5 height 5
click at [24, 145] on div at bounding box center [23, 144] width 8 height 8
click at [25, 144] on div at bounding box center [23, 144] width 8 height 8
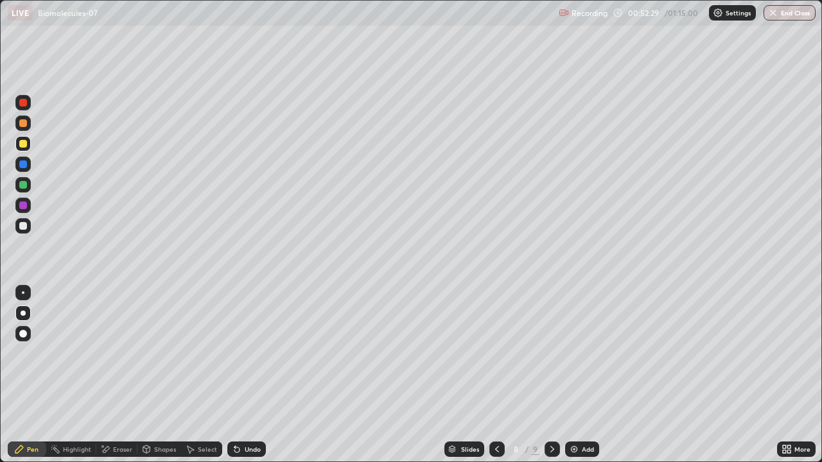
click at [23, 227] on div at bounding box center [23, 226] width 8 height 8
click at [24, 311] on div at bounding box center [23, 313] width 5 height 5
click at [23, 313] on div at bounding box center [23, 313] width 5 height 5
click at [22, 146] on div at bounding box center [23, 144] width 8 height 8
click at [24, 185] on div at bounding box center [23, 185] width 8 height 8
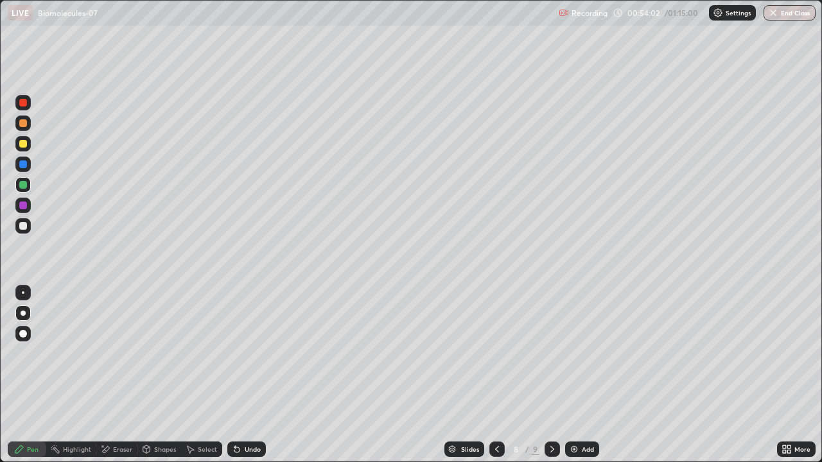
click at [26, 141] on div at bounding box center [23, 144] width 8 height 8
click at [22, 125] on div at bounding box center [23, 123] width 8 height 8
click at [26, 227] on div at bounding box center [23, 226] width 8 height 8
click at [21, 328] on div at bounding box center [22, 333] width 15 height 15
click at [252, 375] on div "Undo" at bounding box center [253, 449] width 16 height 6
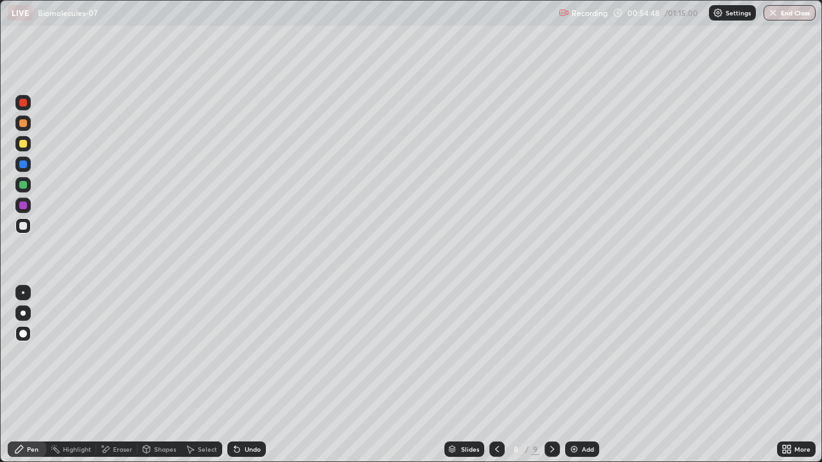
click at [28, 315] on div at bounding box center [22, 313] width 15 height 15
click at [26, 147] on div at bounding box center [23, 144] width 8 height 8
click at [21, 105] on div at bounding box center [23, 103] width 8 height 8
click at [26, 208] on div at bounding box center [23, 206] width 8 height 8
click at [26, 205] on div at bounding box center [23, 206] width 8 height 8
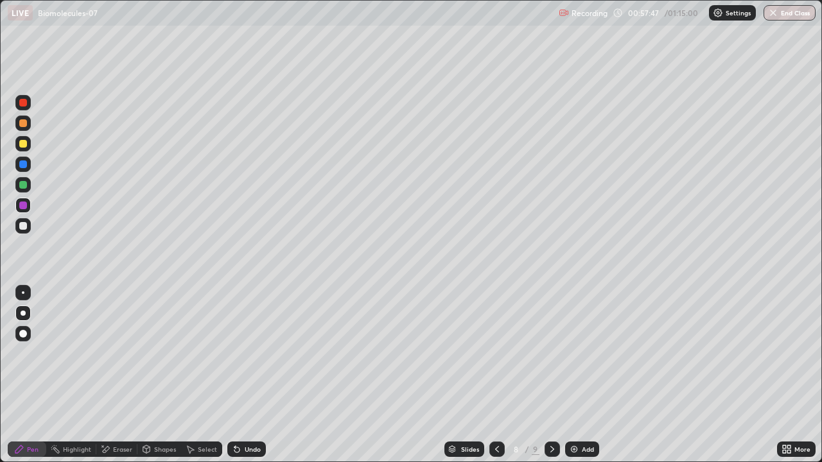
click at [580, 375] on div "Add" at bounding box center [582, 449] width 34 height 15
click at [22, 319] on div at bounding box center [22, 313] width 15 height 15
click at [21, 146] on div at bounding box center [23, 144] width 8 height 8
click at [24, 146] on div at bounding box center [23, 144] width 8 height 8
click at [25, 225] on div at bounding box center [23, 226] width 8 height 8
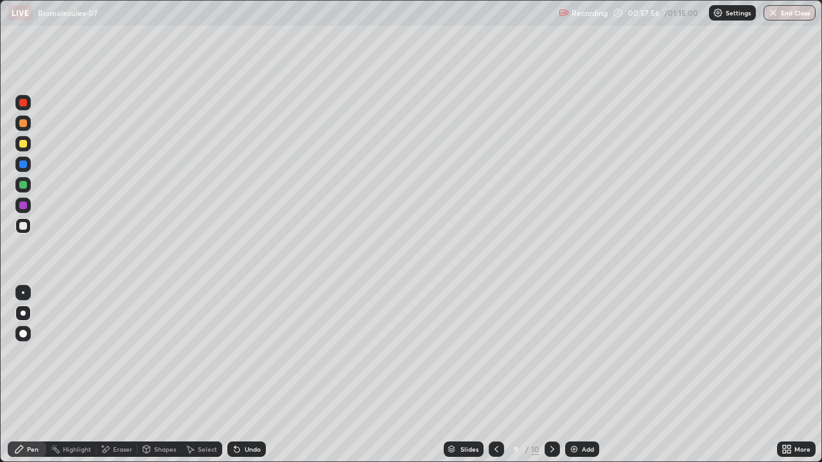
click at [22, 313] on div at bounding box center [23, 313] width 5 height 5
click at [24, 142] on div at bounding box center [23, 144] width 8 height 8
click at [25, 226] on div at bounding box center [23, 226] width 8 height 8
click at [25, 227] on div at bounding box center [23, 226] width 8 height 8
click at [25, 313] on div at bounding box center [23, 313] width 5 height 5
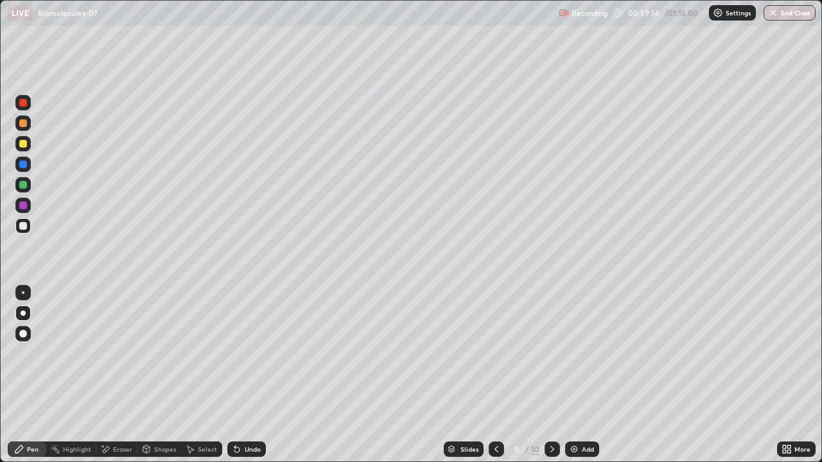
click at [24, 313] on div at bounding box center [23, 313] width 5 height 5
click at [246, 375] on div "Undo" at bounding box center [253, 449] width 16 height 6
click at [249, 375] on div "Undo" at bounding box center [246, 449] width 39 height 15
click at [21, 144] on div at bounding box center [23, 144] width 8 height 8
click at [251, 375] on div "Undo" at bounding box center [253, 449] width 16 height 6
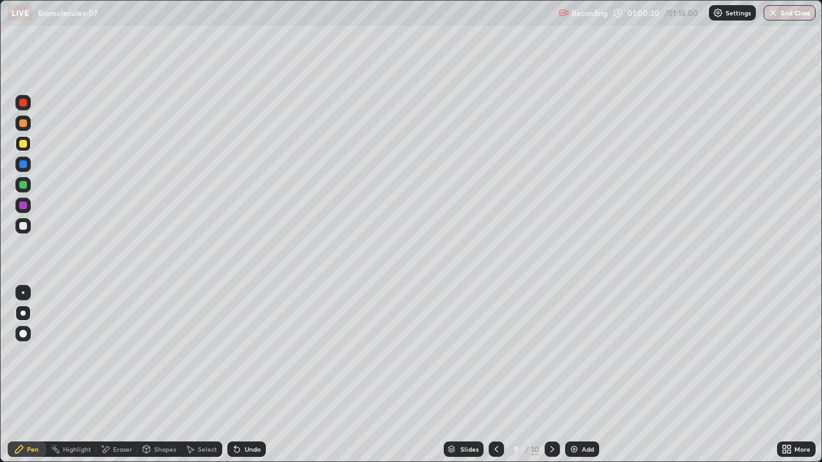
click at [24, 225] on div at bounding box center [23, 226] width 8 height 8
click at [252, 375] on div "Undo" at bounding box center [253, 449] width 16 height 6
click at [22, 106] on div at bounding box center [23, 103] width 8 height 8
click at [37, 265] on div "Erase all" at bounding box center [23, 231] width 31 height 411
click at [25, 225] on div at bounding box center [23, 226] width 8 height 8
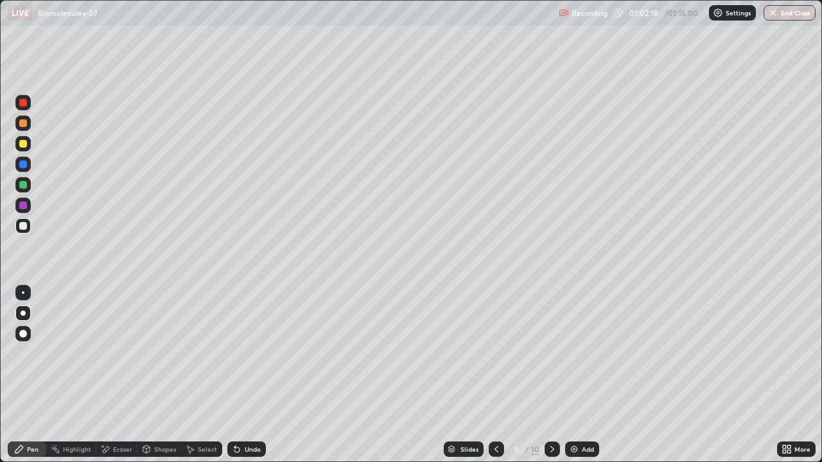
click at [247, 375] on div "Undo" at bounding box center [253, 449] width 16 height 6
click at [249, 375] on div "Undo" at bounding box center [253, 449] width 16 height 6
click at [251, 375] on div "Undo" at bounding box center [246, 449] width 39 height 15
click at [249, 375] on div "Undo" at bounding box center [253, 449] width 16 height 6
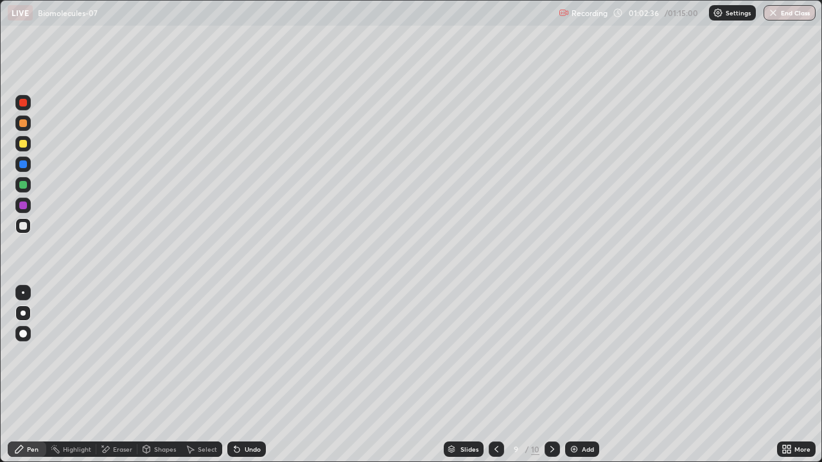
click at [245, 375] on div "Undo" at bounding box center [253, 449] width 16 height 6
click at [247, 375] on div "Undo" at bounding box center [253, 449] width 16 height 6
click at [245, 375] on div "Undo" at bounding box center [253, 449] width 16 height 6
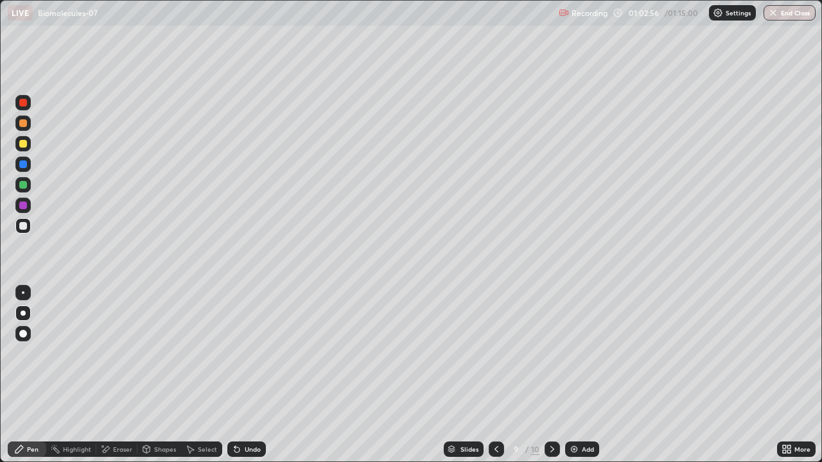
click at [23, 148] on div at bounding box center [22, 143] width 15 height 15
click at [110, 375] on div "Eraser" at bounding box center [116, 449] width 41 height 15
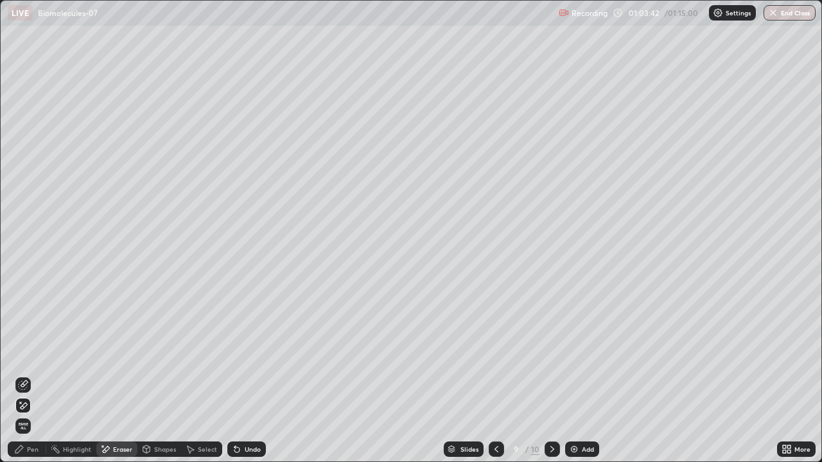
click at [26, 375] on div "Pen" at bounding box center [27, 449] width 39 height 15
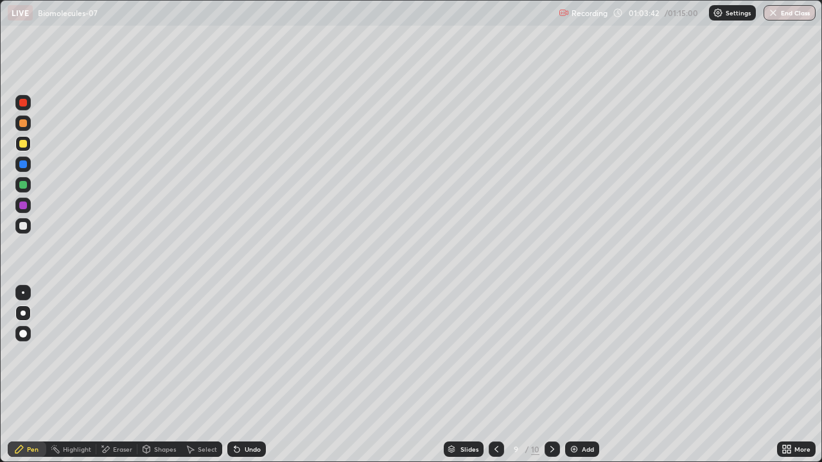
click at [28, 375] on div "Pen" at bounding box center [33, 449] width 12 height 6
click at [26, 375] on div "Pen" at bounding box center [27, 449] width 39 height 15
click at [23, 144] on div at bounding box center [23, 144] width 8 height 8
click at [252, 375] on div "Undo" at bounding box center [253, 449] width 16 height 6
click at [251, 375] on div "Undo" at bounding box center [253, 449] width 16 height 6
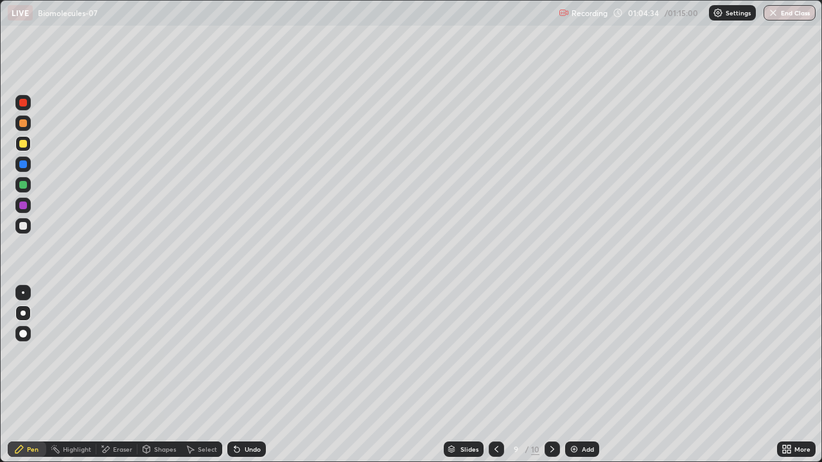
click at [253, 375] on div "Undo" at bounding box center [253, 449] width 16 height 6
click at [252, 375] on div "Undo" at bounding box center [253, 449] width 16 height 6
click at [250, 375] on div "Undo" at bounding box center [253, 449] width 16 height 6
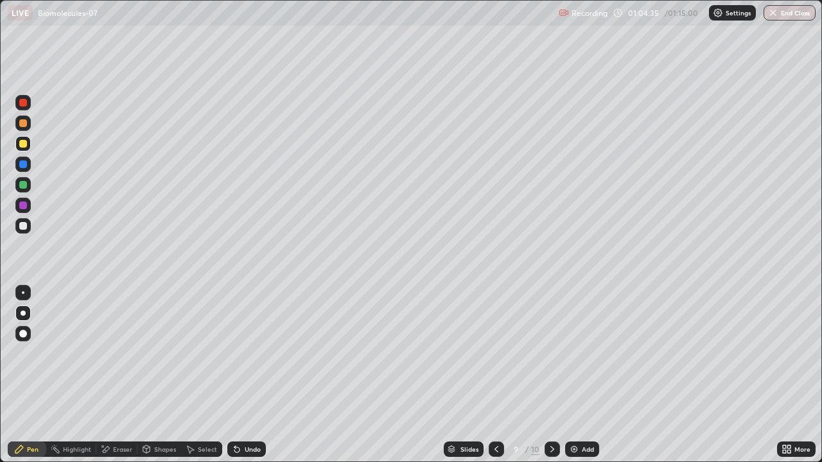
click at [250, 375] on div "Undo" at bounding box center [253, 449] width 16 height 6
click at [24, 224] on div at bounding box center [23, 226] width 8 height 8
click at [785, 15] on button "End Class" at bounding box center [789, 12] width 52 height 15
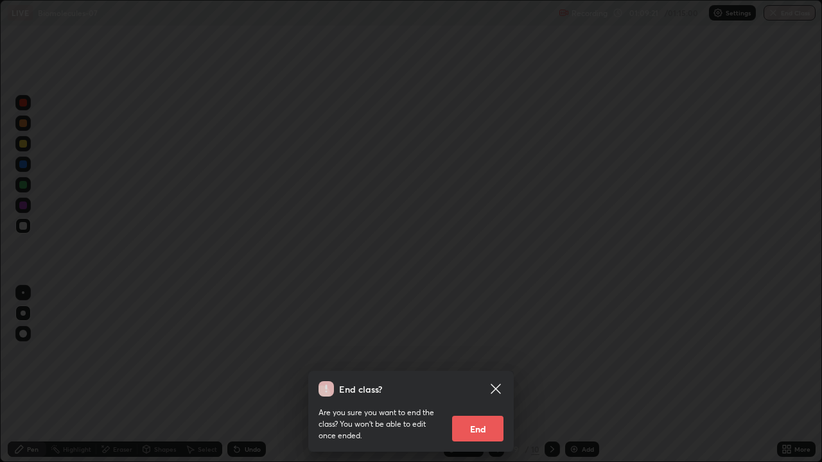
click at [484, 375] on button "End" at bounding box center [477, 429] width 51 height 26
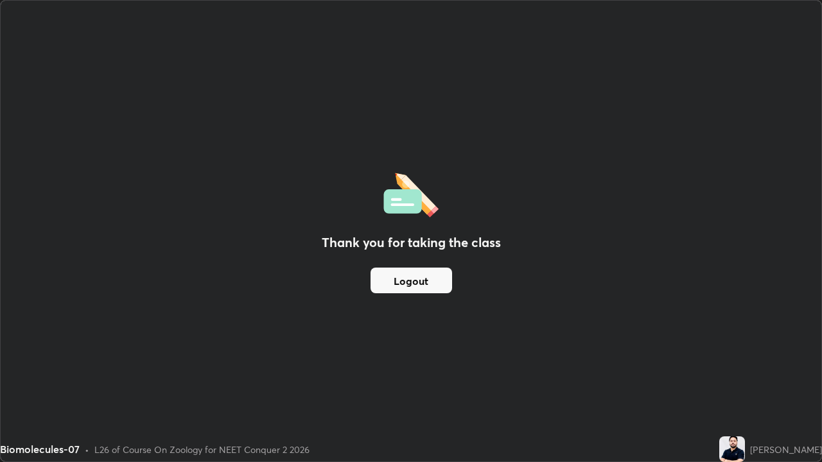
click at [422, 279] on button "Logout" at bounding box center [411, 281] width 82 height 26
click at [426, 286] on button "Logout" at bounding box center [411, 281] width 82 height 26
